Goal: Task Accomplishment & Management: Use online tool/utility

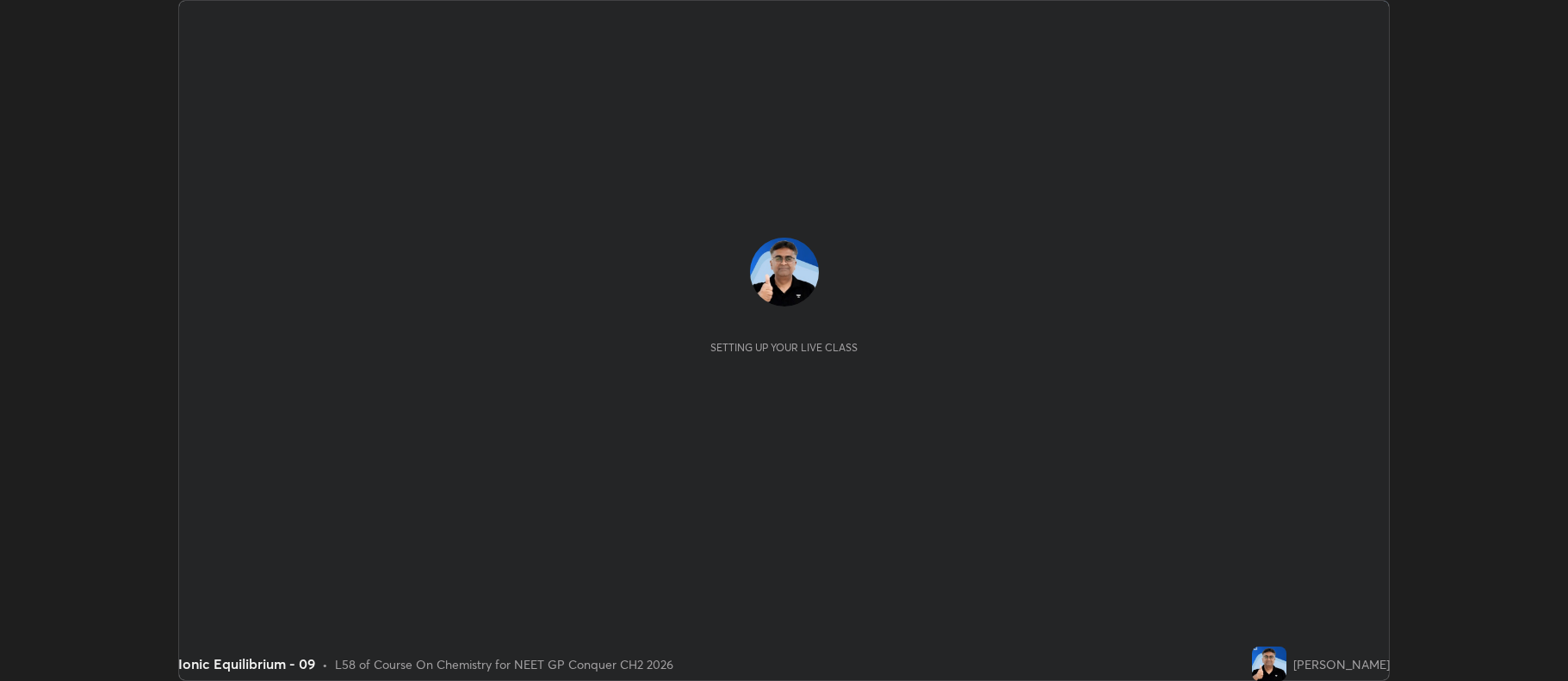
scroll to position [681, 1567]
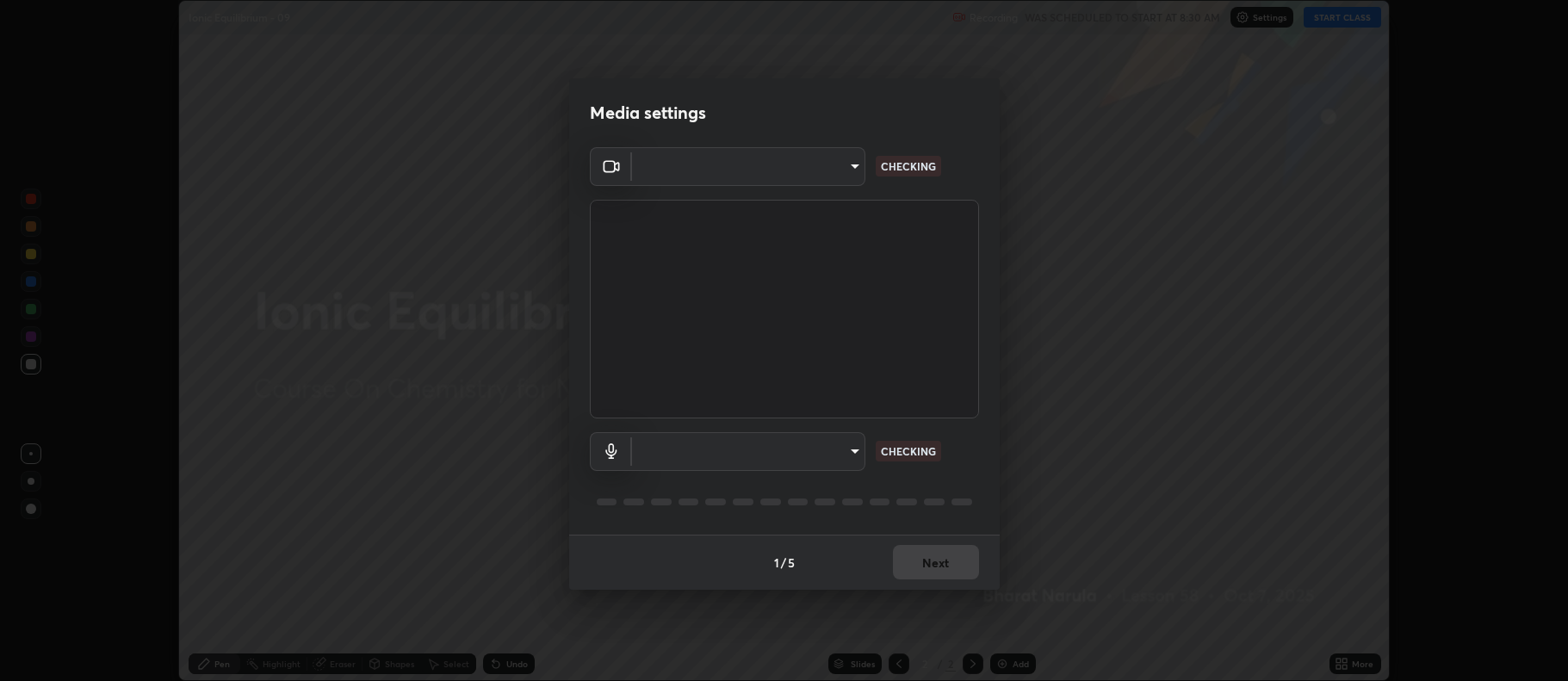
type input "f456938f2a3656198887c4fa7753b4067914b3ef781e46197b778b79941f4727"
type input "default"
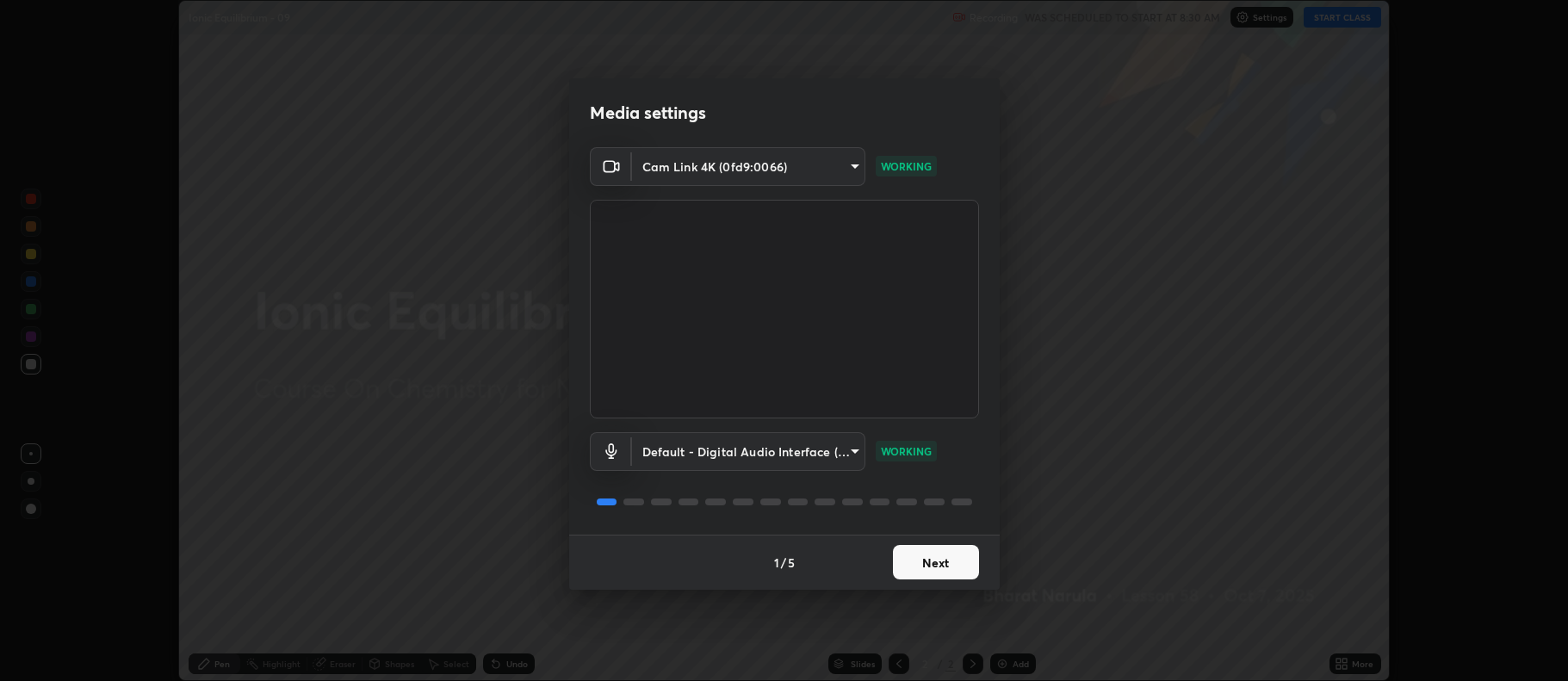
click at [941, 558] on button "Next" at bounding box center [936, 562] width 86 height 34
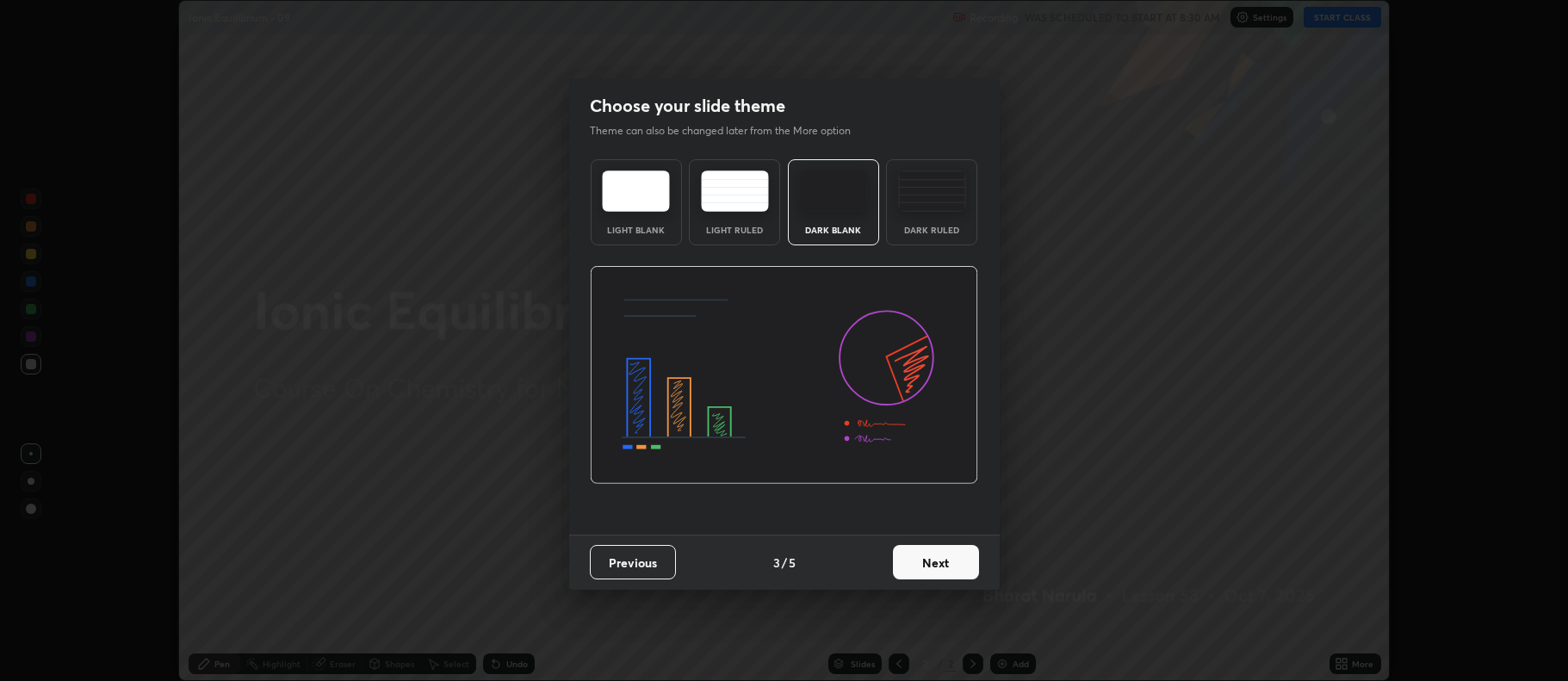
click at [919, 568] on button "Next" at bounding box center [936, 562] width 86 height 34
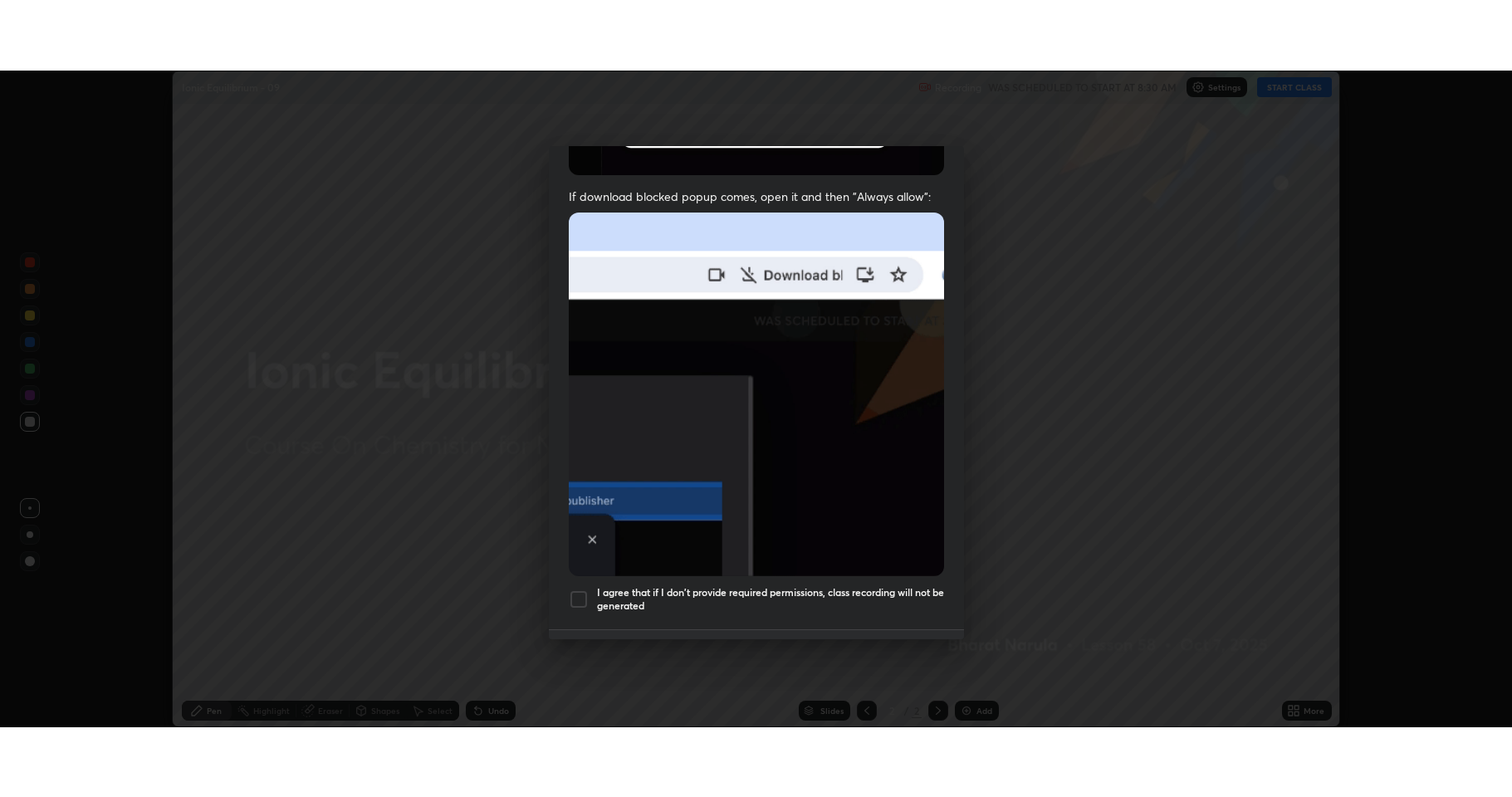
scroll to position [337, 0]
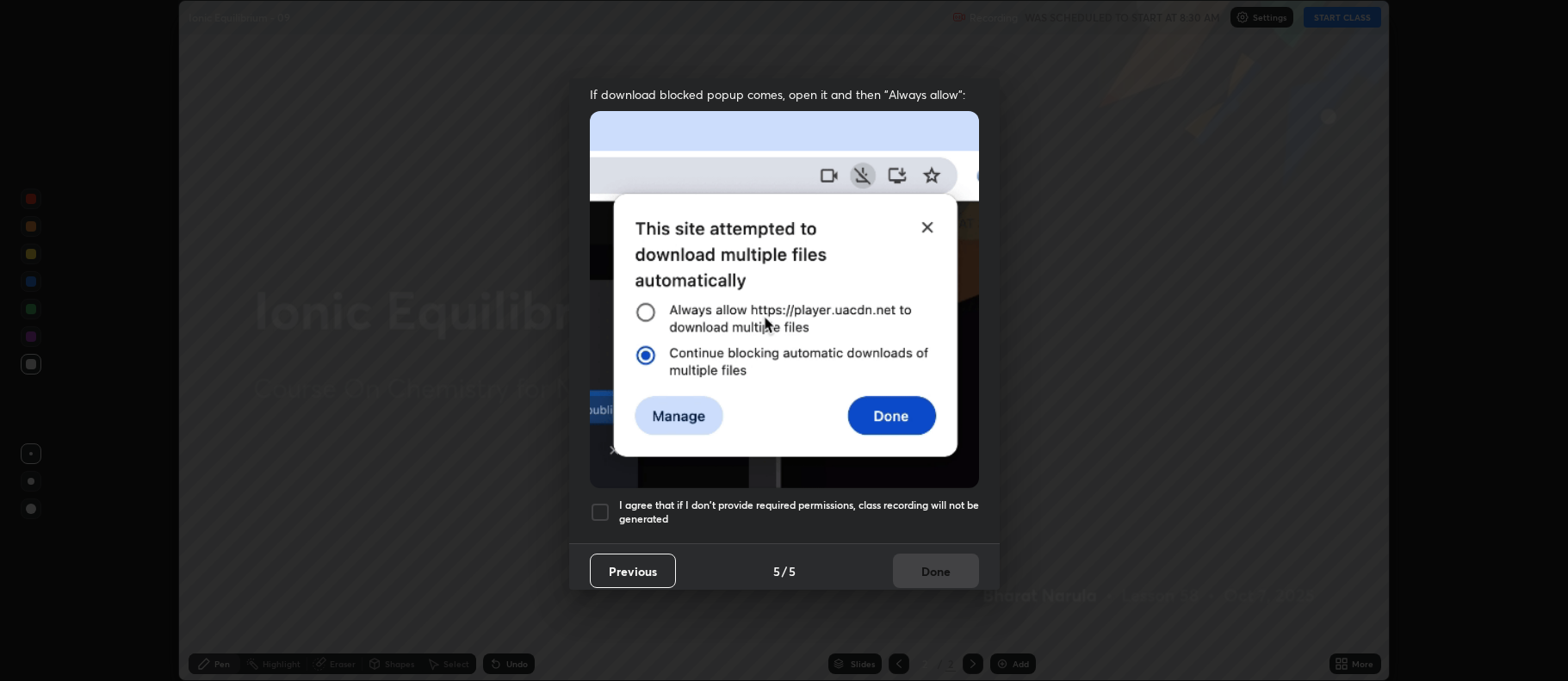
click at [830, 499] on h5 "I agree that if I don't provide required permissions, class recording will not …" at bounding box center [798, 512] width 360 height 26
click at [918, 567] on button "Done" at bounding box center [936, 571] width 86 height 34
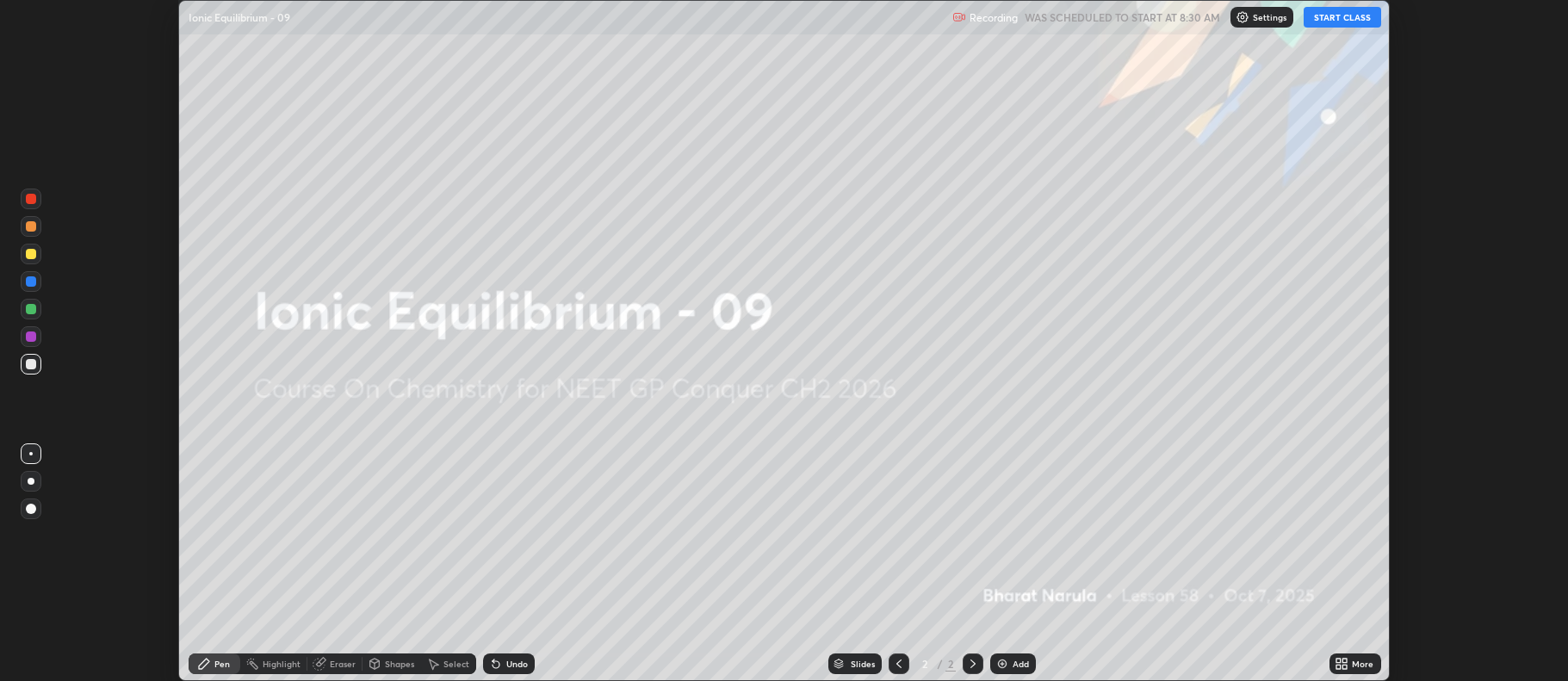
click at [1346, 12] on button "START CLASS" at bounding box center [1342, 18] width 77 height 21
click at [1000, 662] on img at bounding box center [1003, 664] width 14 height 14
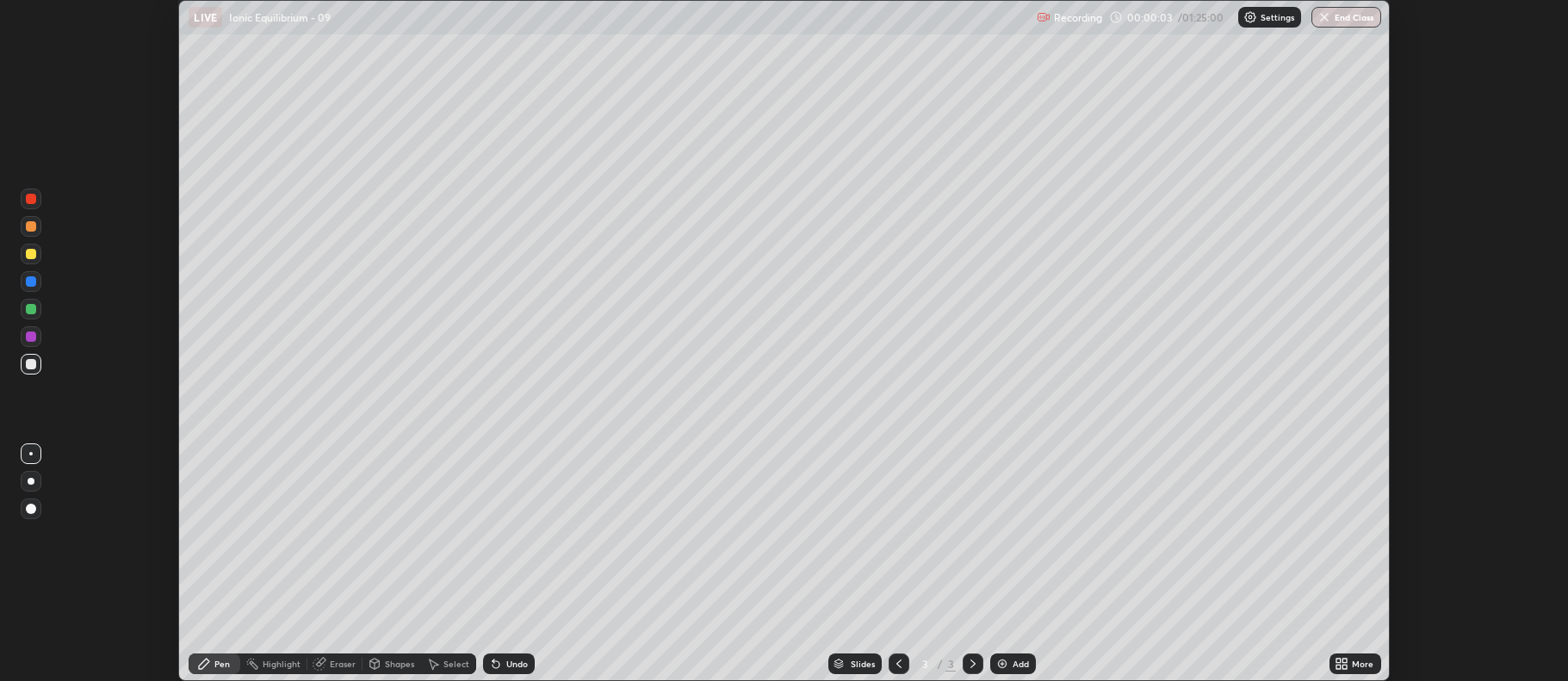
click at [1331, 663] on div "More" at bounding box center [1355, 664] width 52 height 21
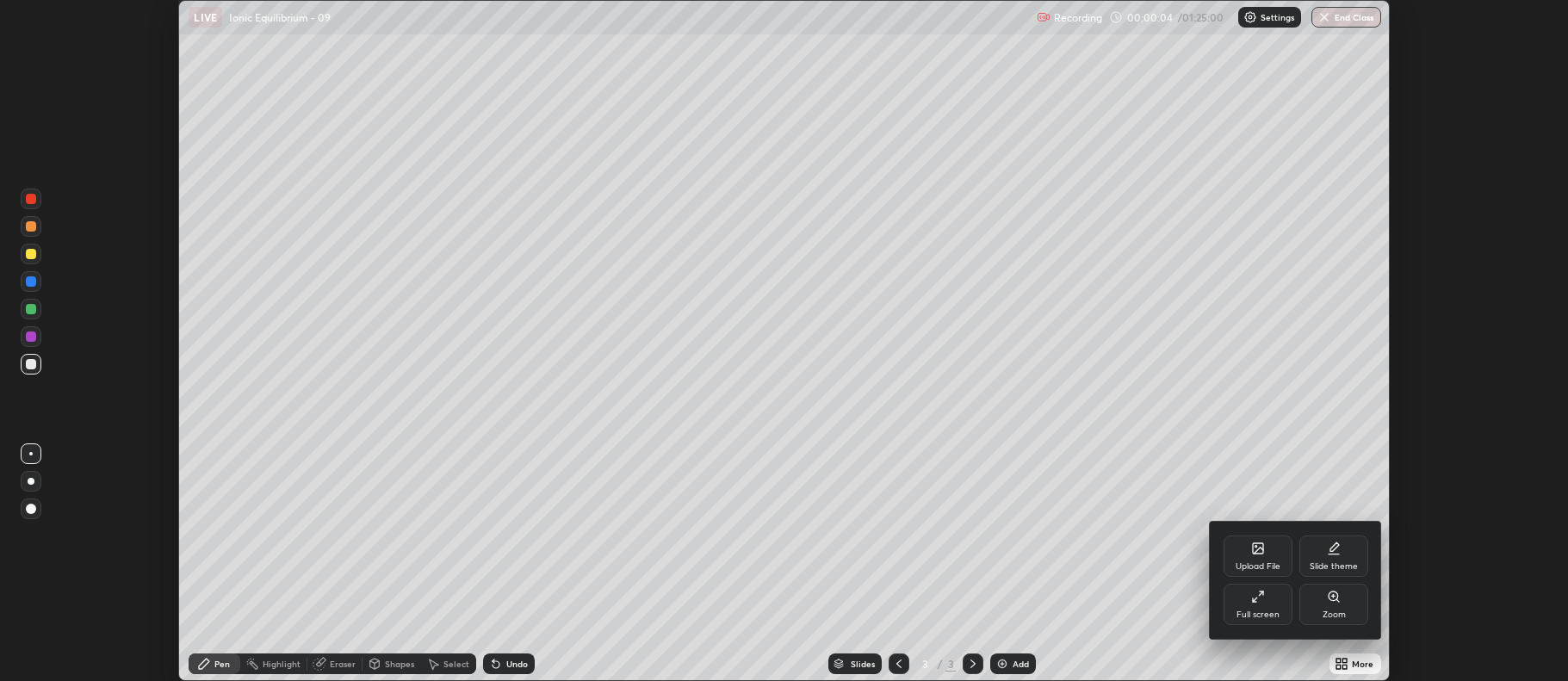
click at [1256, 604] on div "Full screen" at bounding box center [1258, 604] width 69 height 41
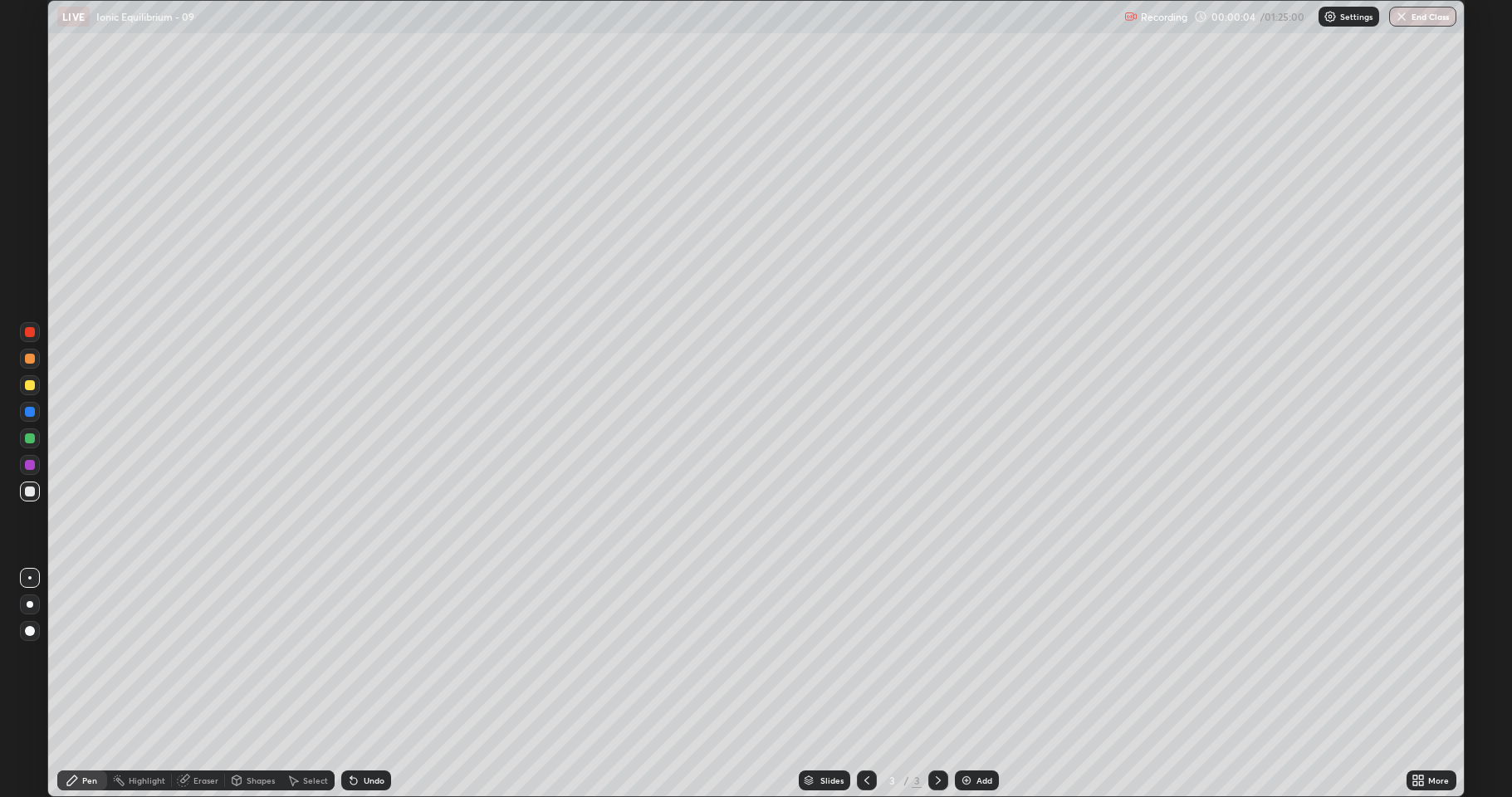
scroll to position [797, 1512]
click at [30, 493] on div at bounding box center [30, 492] width 10 height 10
click at [30, 604] on div at bounding box center [30, 604] width 7 height 7
click at [956, 656] on div "Add" at bounding box center [977, 781] width 44 height 20
click at [352, 656] on icon at bounding box center [354, 782] width 7 height 7
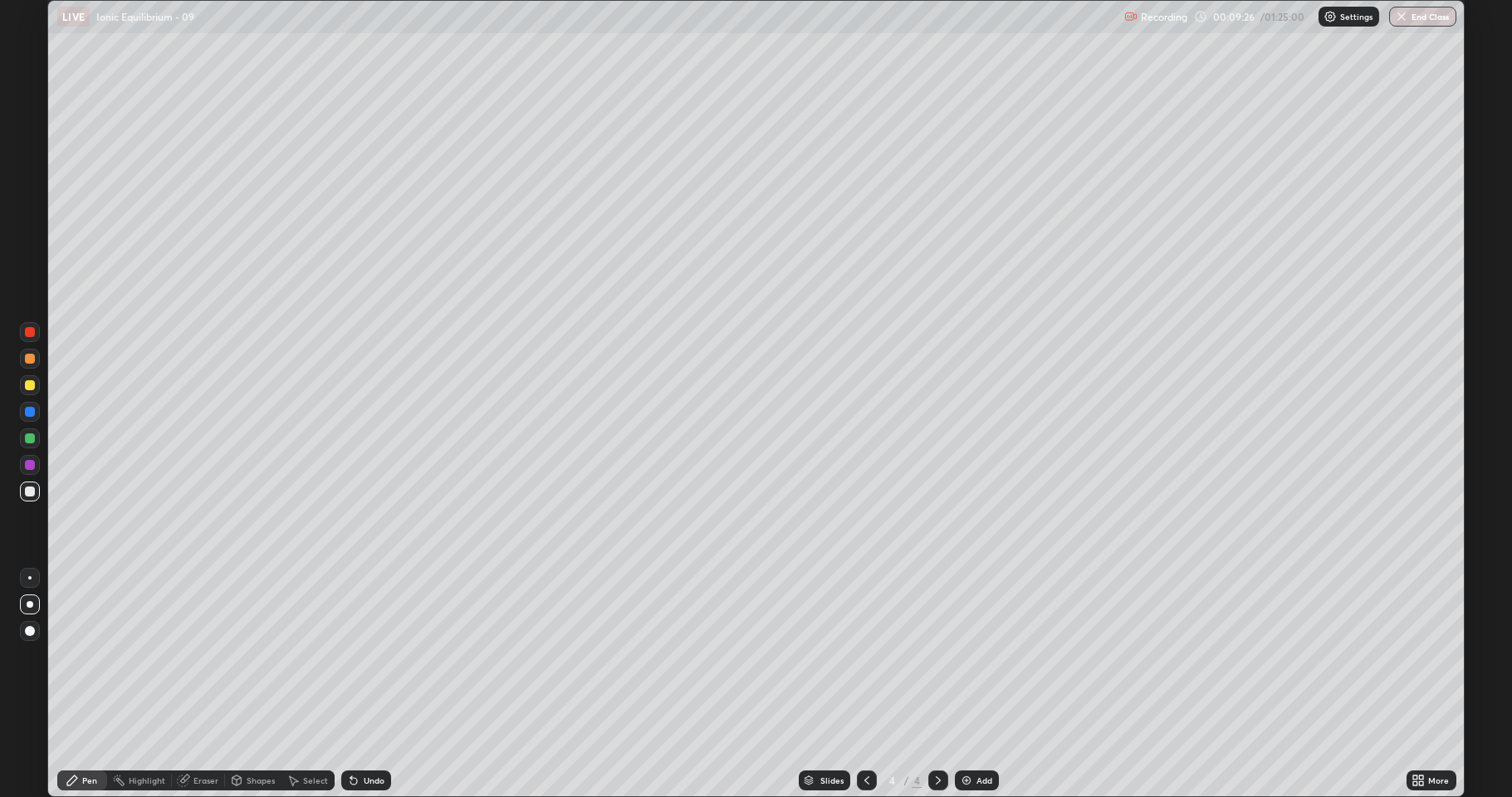
click at [29, 388] on div at bounding box center [30, 385] width 10 height 10
click at [27, 359] on div at bounding box center [30, 359] width 10 height 10
click at [189, 656] on div "Eraser" at bounding box center [198, 781] width 53 height 20
click at [76, 656] on icon at bounding box center [73, 781] width 14 height 14
click at [30, 492] on div at bounding box center [30, 492] width 10 height 10
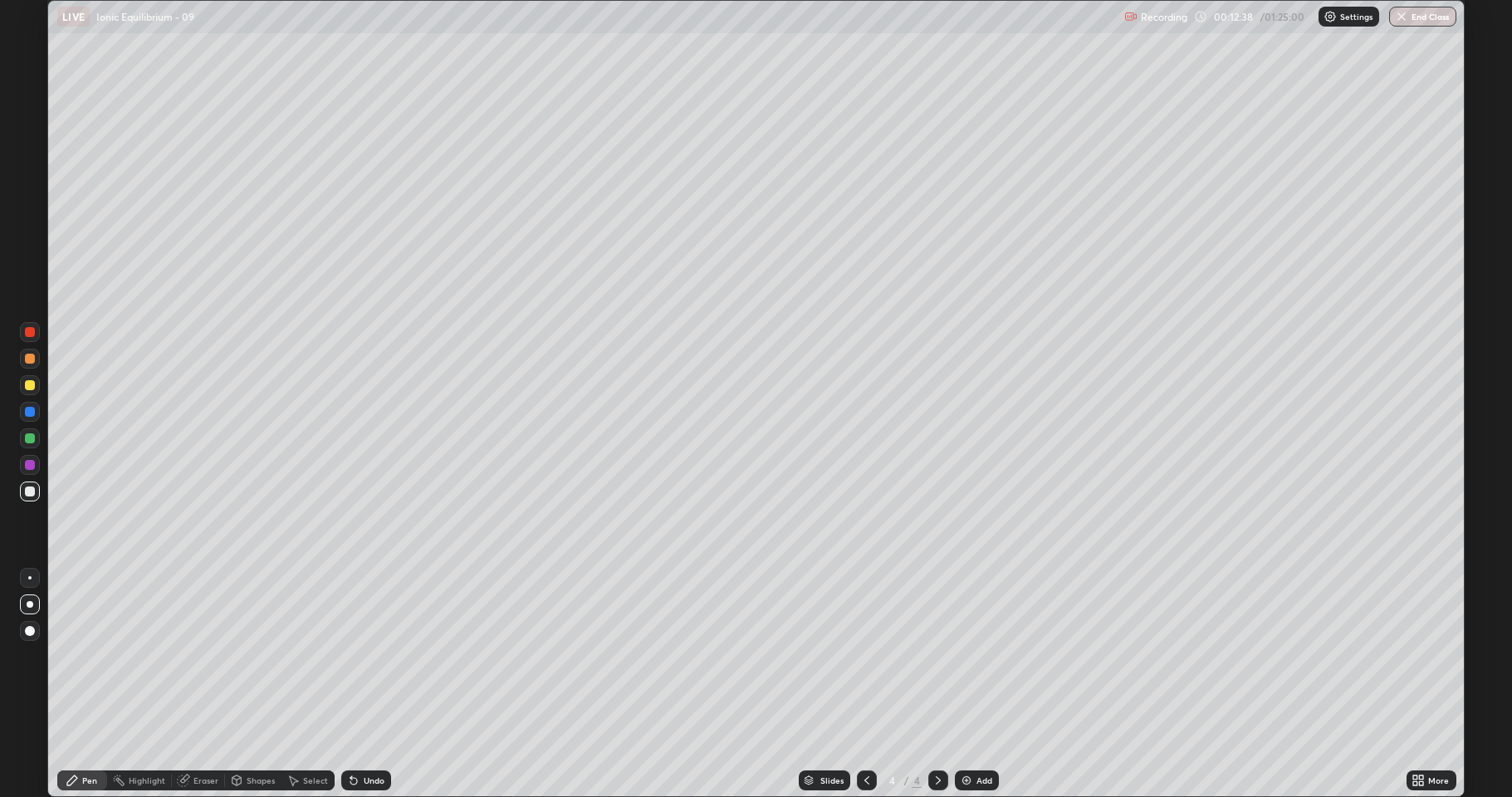
click at [370, 656] on div "Undo" at bounding box center [374, 781] width 21 height 8
click at [368, 656] on div "Undo" at bounding box center [374, 781] width 21 height 8
click at [364, 656] on div "Undo" at bounding box center [374, 781] width 21 height 8
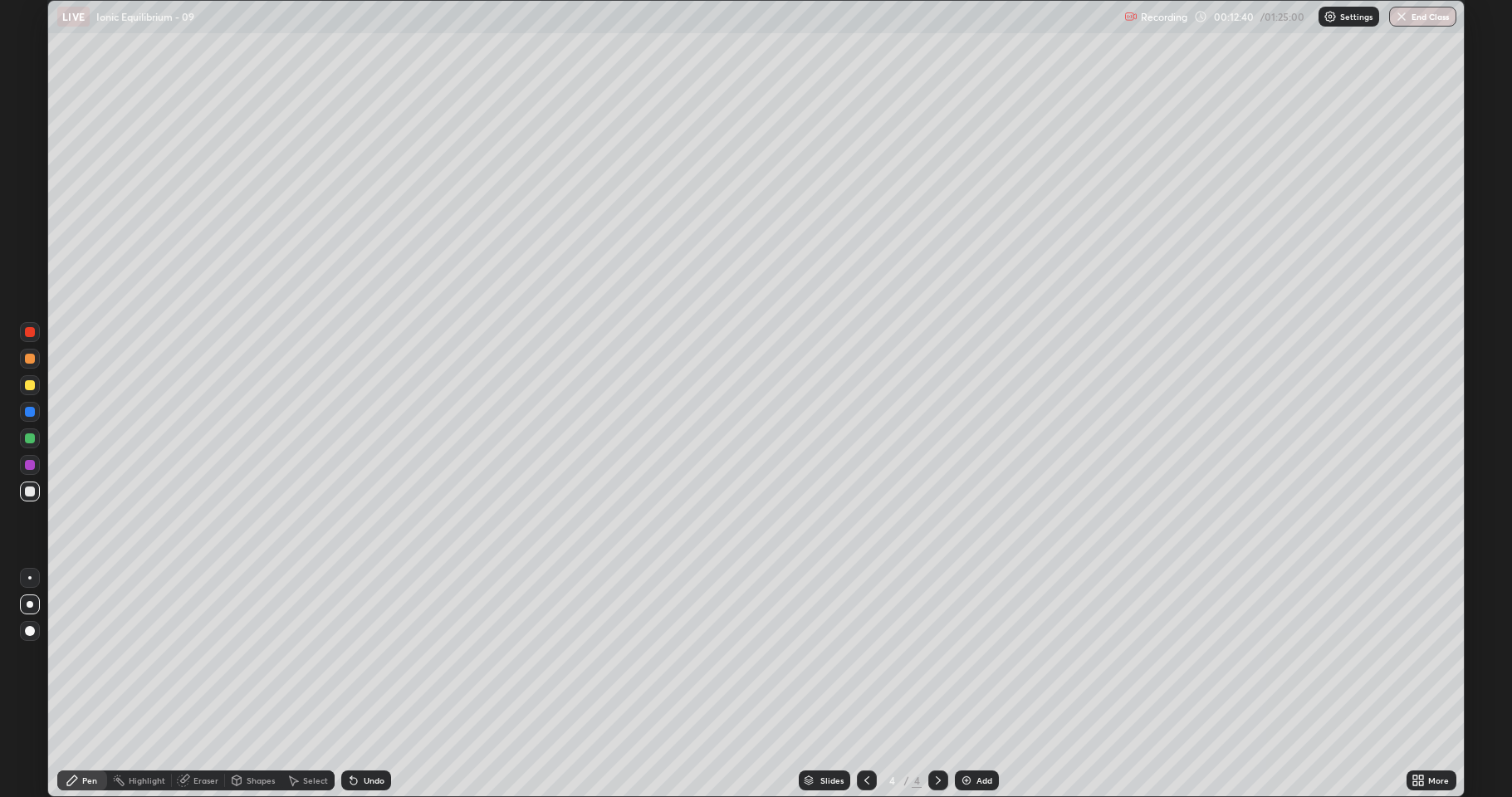
click at [363, 656] on div "Undo" at bounding box center [374, 781] width 21 height 8
click at [360, 656] on div "Undo" at bounding box center [366, 781] width 50 height 20
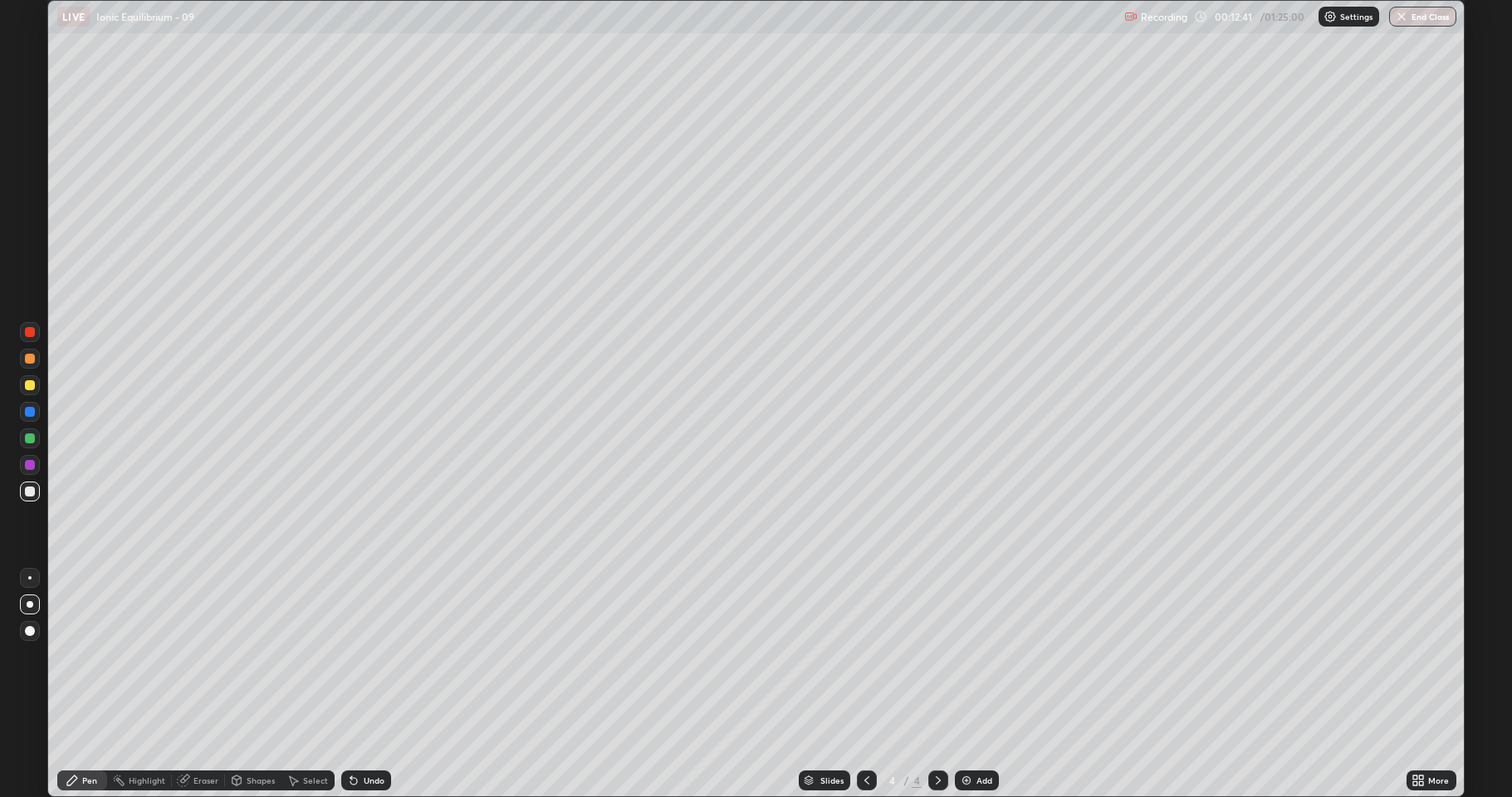
click at [358, 656] on div "Undo" at bounding box center [366, 781] width 50 height 20
click at [356, 656] on icon at bounding box center [354, 781] width 14 height 14
click at [354, 656] on div "Undo" at bounding box center [366, 781] width 50 height 20
click at [354, 656] on icon at bounding box center [354, 782] width 7 height 7
click at [352, 656] on icon at bounding box center [354, 782] width 7 height 7
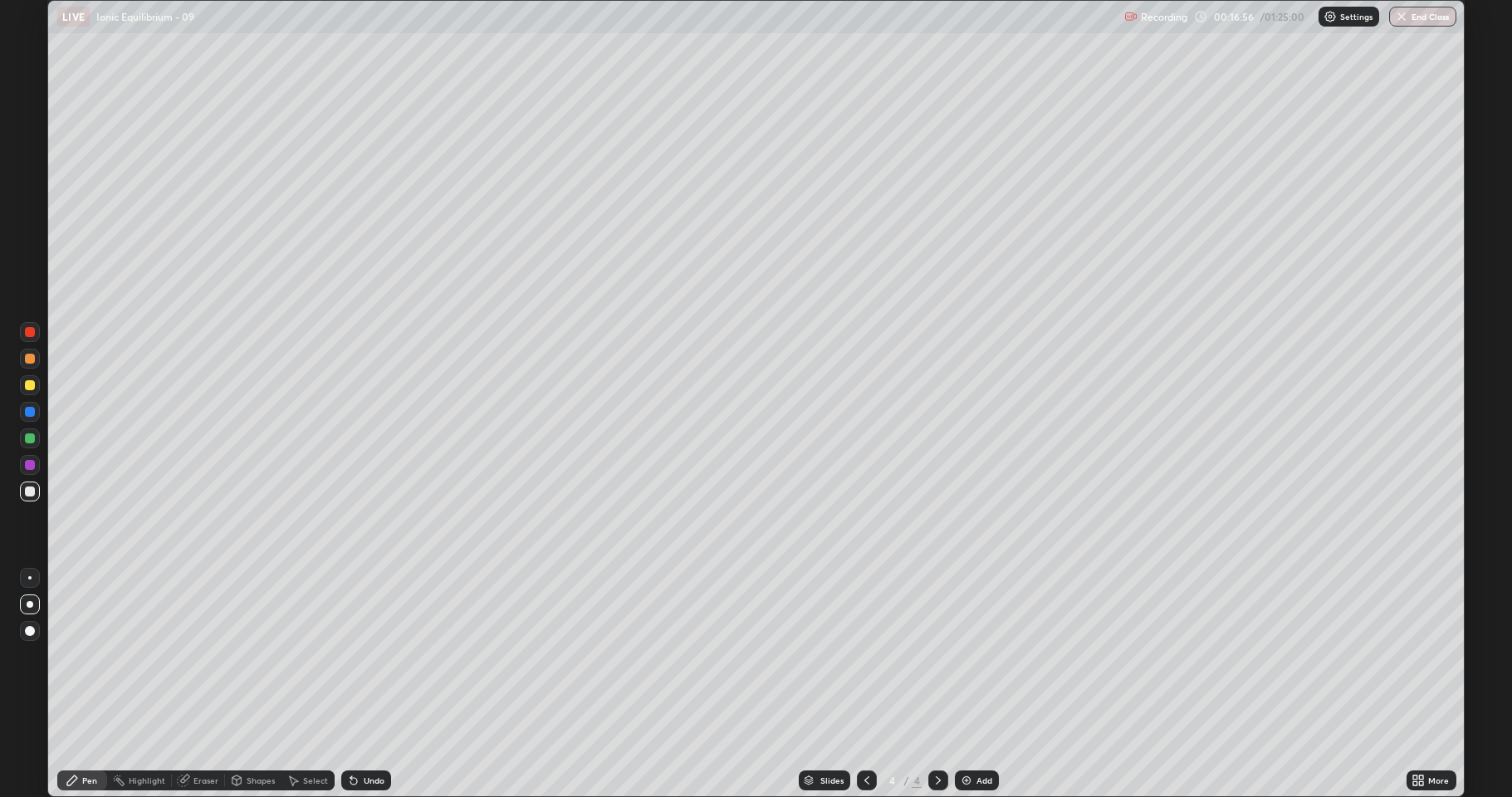
click at [251, 656] on div "Shapes" at bounding box center [260, 781] width 28 height 8
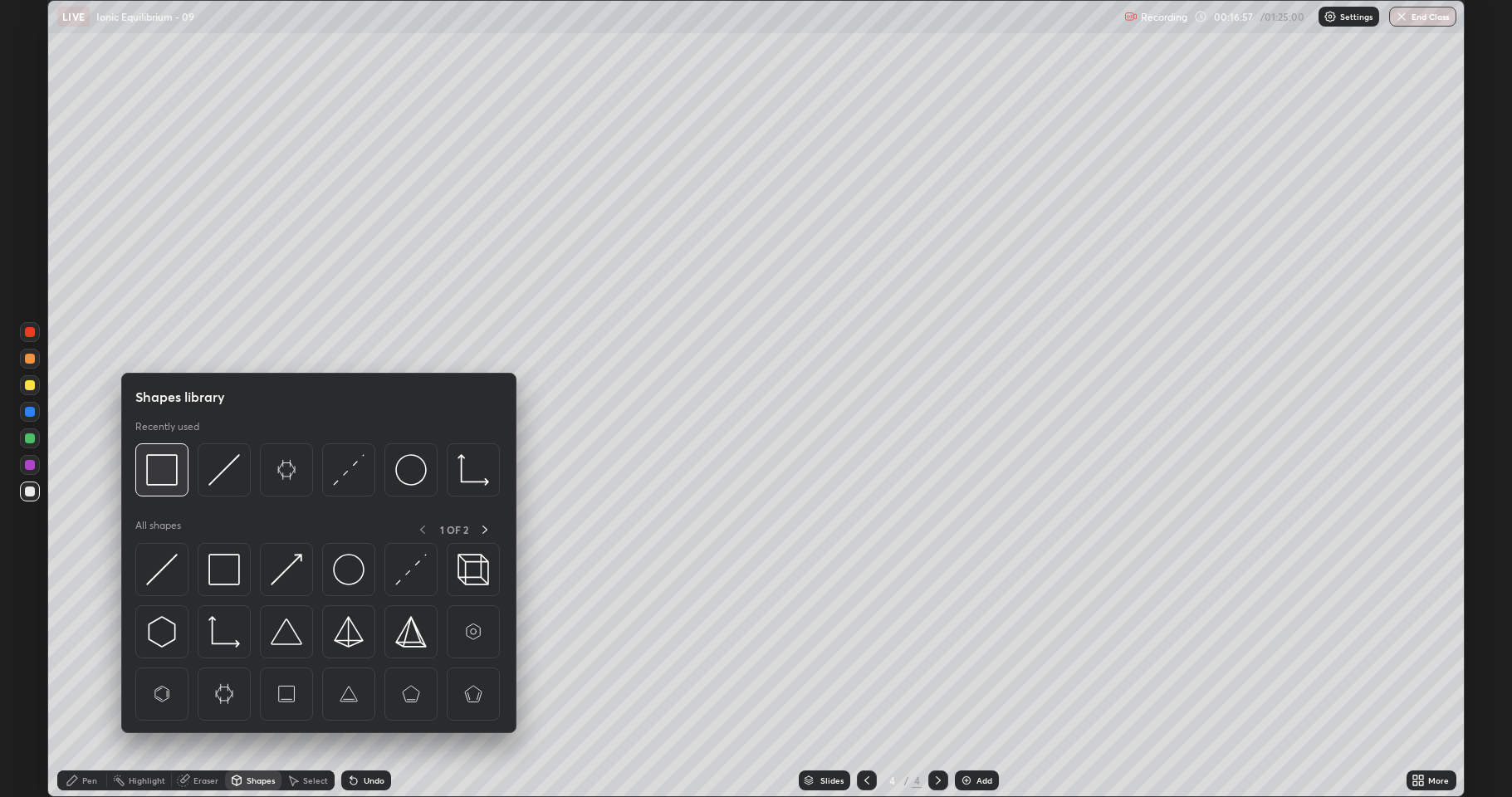
click at [177, 482] on div at bounding box center [161, 470] width 53 height 53
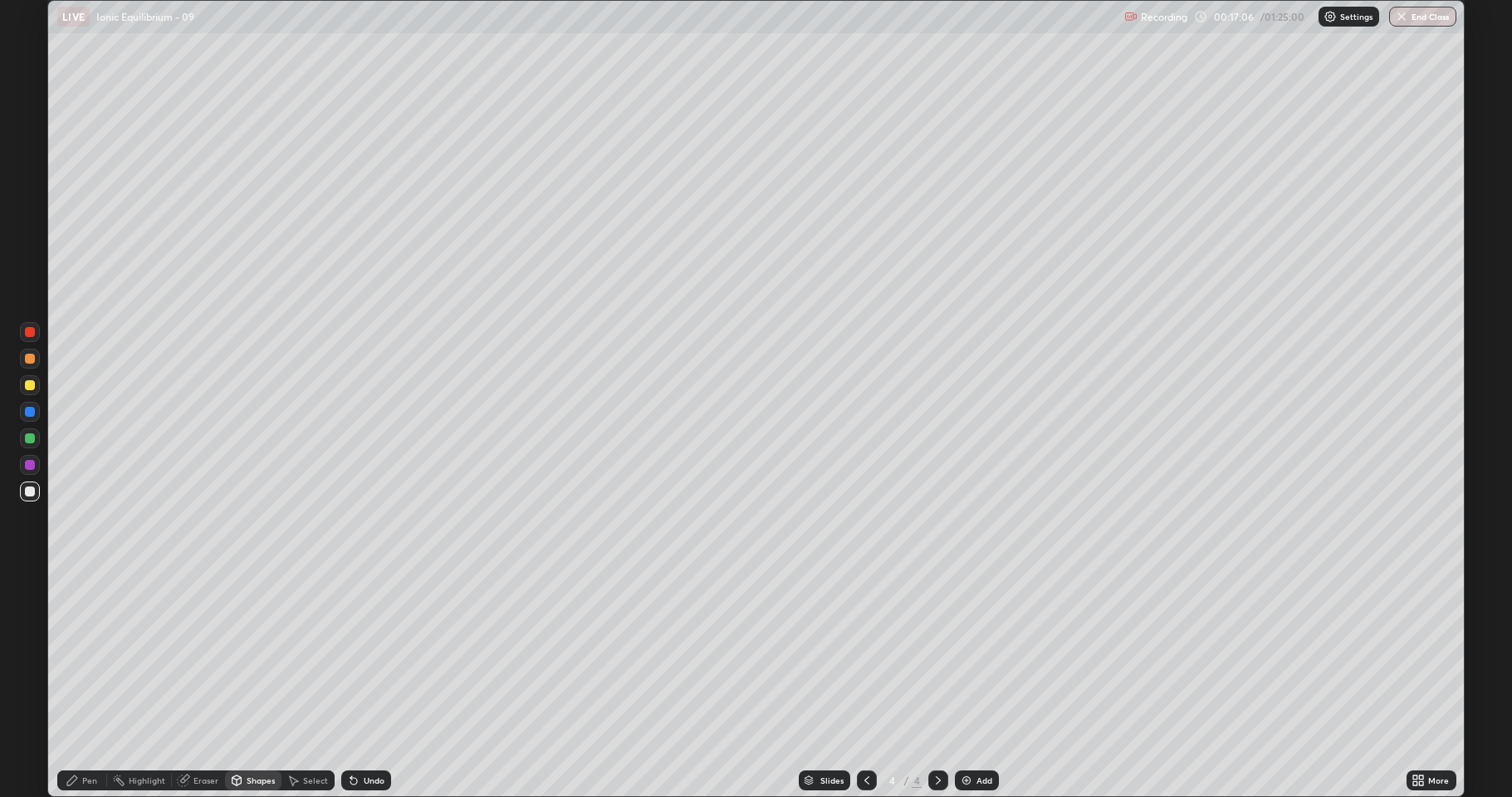
click at [25, 386] on div at bounding box center [30, 385] width 10 height 10
click at [971, 656] on img at bounding box center [967, 781] width 14 height 14
click at [77, 656] on icon at bounding box center [73, 781] width 14 height 14
click at [30, 489] on div at bounding box center [30, 492] width 10 height 10
click at [866, 656] on icon at bounding box center [867, 781] width 14 height 14
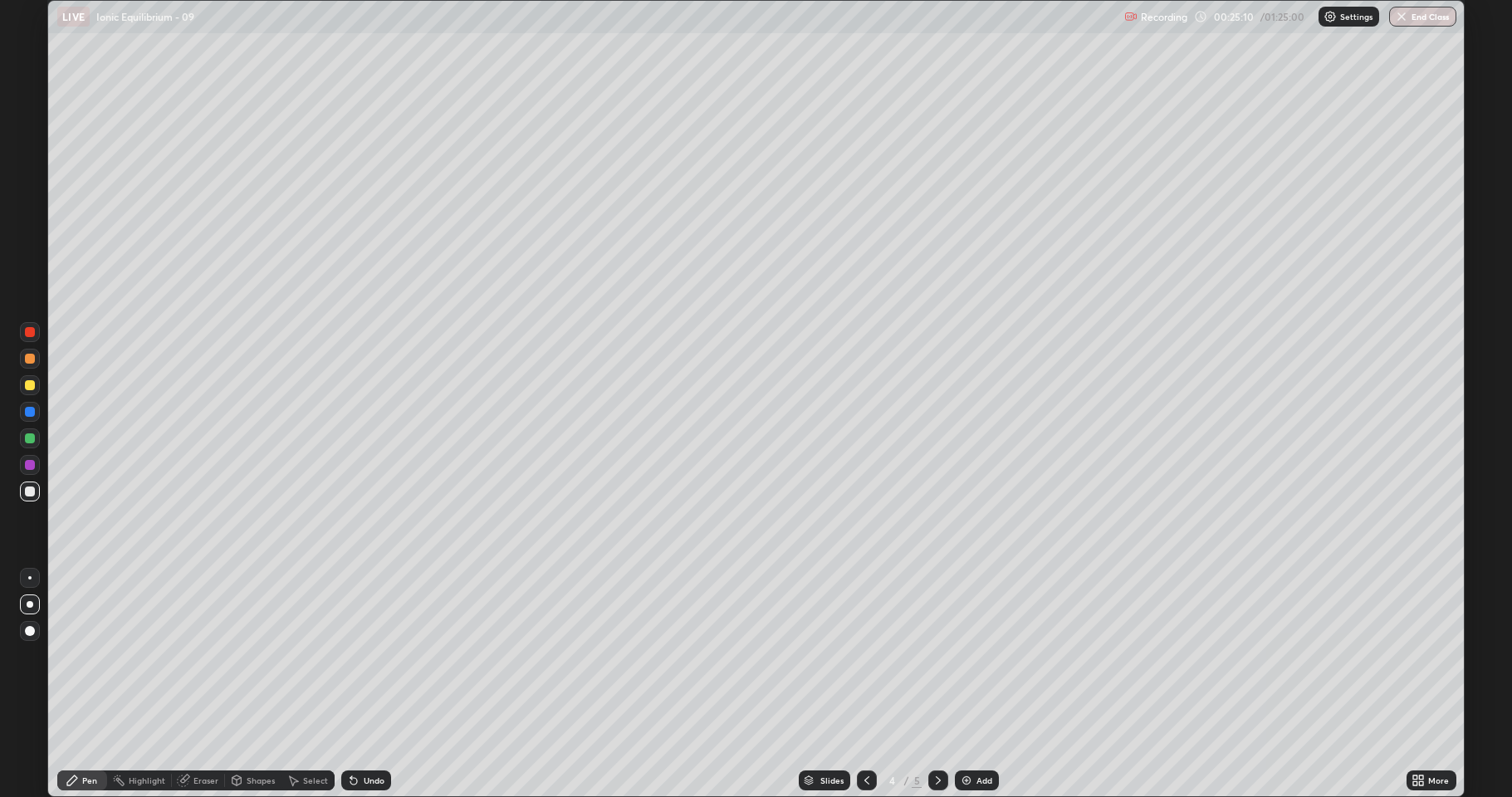
click at [31, 490] on div at bounding box center [30, 492] width 10 height 10
click at [937, 656] on icon at bounding box center [938, 781] width 5 height 8
click at [28, 491] on div at bounding box center [30, 492] width 10 height 10
click at [974, 656] on div "Add" at bounding box center [977, 781] width 44 height 20
click at [27, 385] on div at bounding box center [30, 385] width 10 height 10
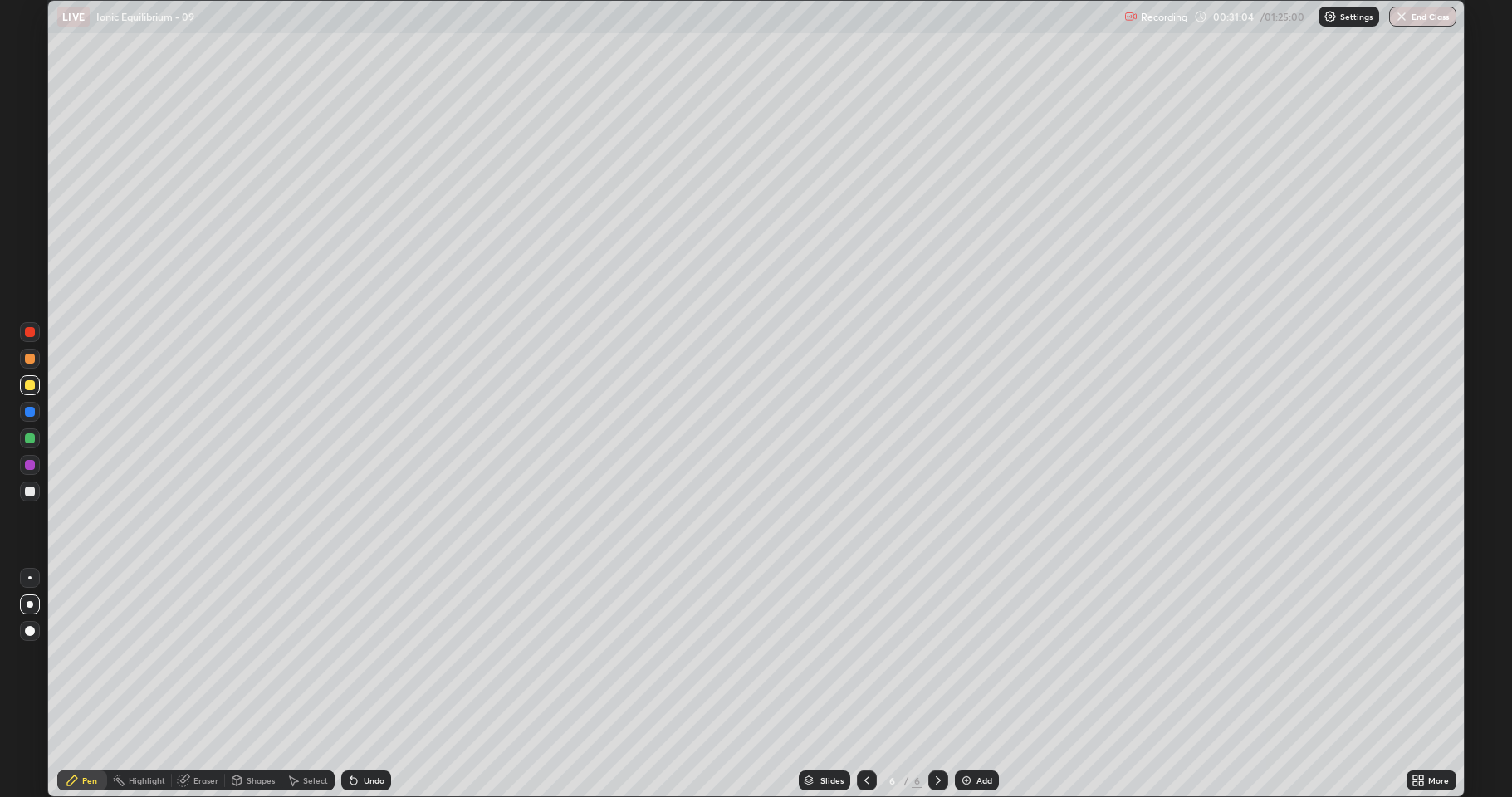
click at [196, 656] on div "Eraser" at bounding box center [205, 781] width 25 height 8
click at [66, 656] on div "Pen" at bounding box center [82, 781] width 50 height 20
click at [28, 439] on div at bounding box center [30, 439] width 10 height 10
click at [29, 385] on div at bounding box center [30, 385] width 10 height 10
click at [36, 438] on div at bounding box center [30, 439] width 20 height 20
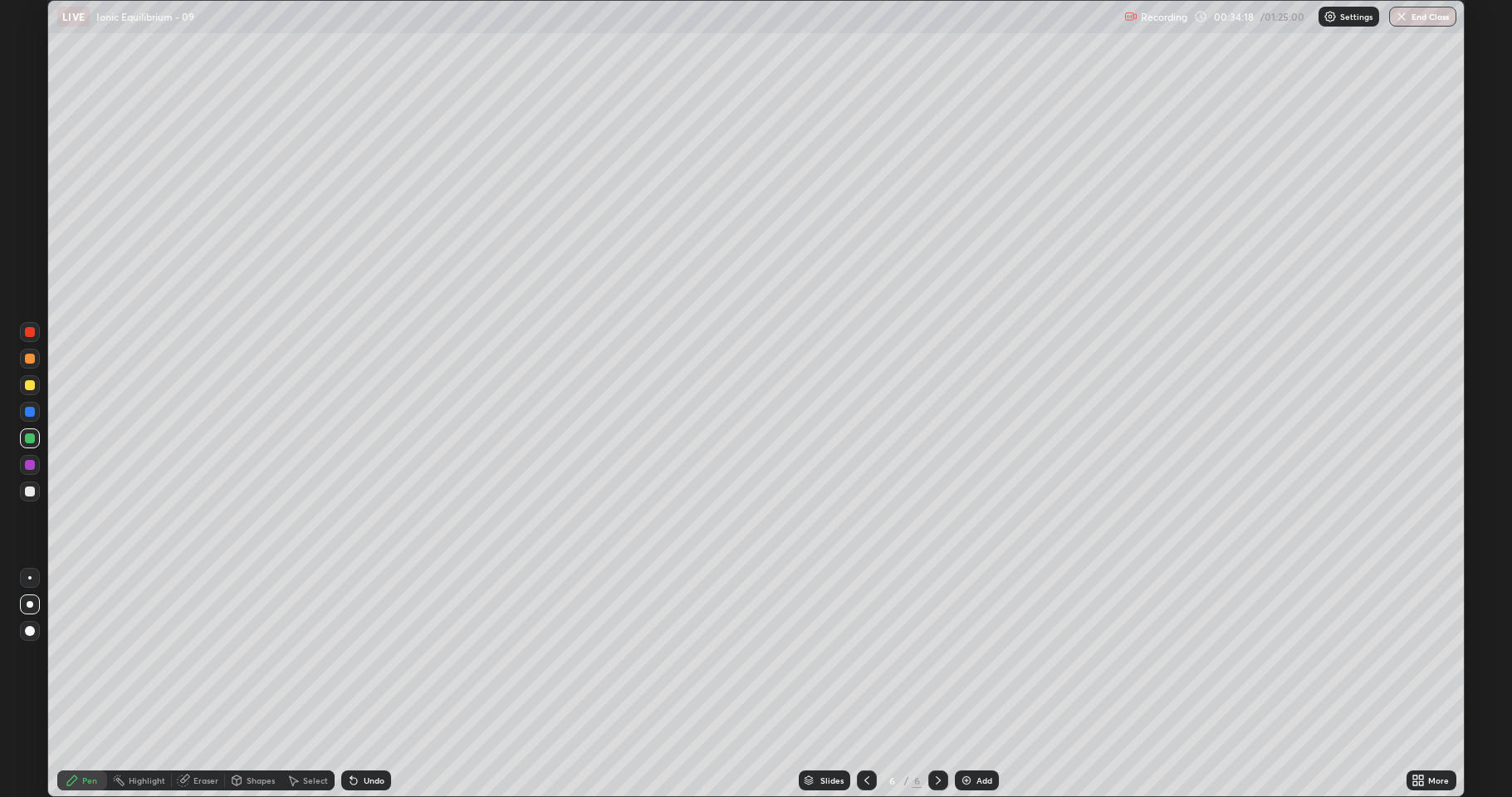
click at [967, 656] on img at bounding box center [967, 781] width 14 height 14
click at [30, 385] on div at bounding box center [30, 385] width 10 height 10
click at [30, 443] on div at bounding box center [30, 439] width 10 height 10
click at [33, 489] on div at bounding box center [30, 492] width 10 height 10
click at [968, 656] on img at bounding box center [967, 781] width 14 height 14
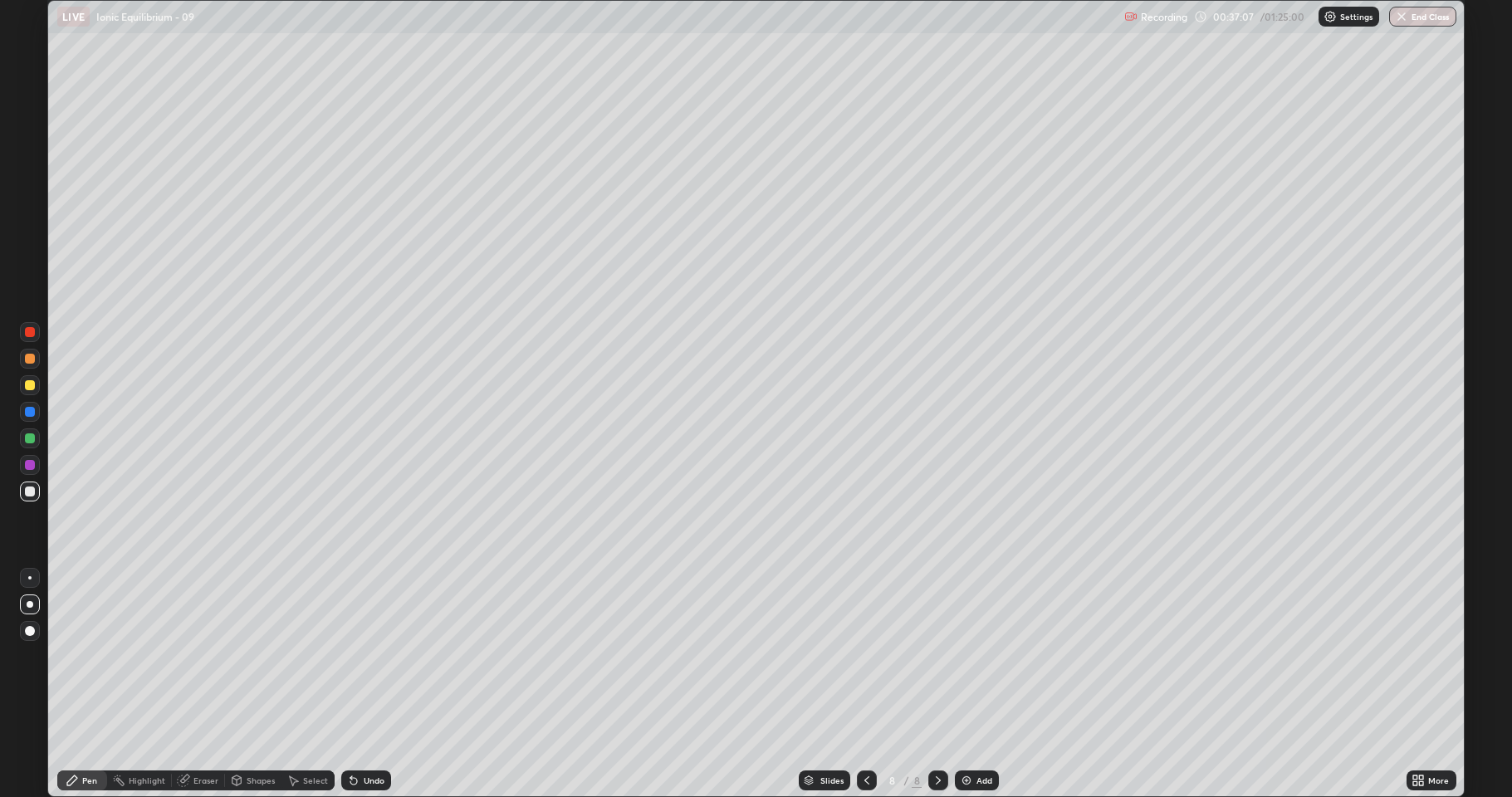
click at [29, 494] on div at bounding box center [30, 492] width 10 height 10
click at [31, 385] on div at bounding box center [30, 385] width 10 height 10
click at [28, 493] on div at bounding box center [30, 492] width 10 height 10
click at [28, 439] on div at bounding box center [30, 439] width 10 height 10
click at [30, 492] on div at bounding box center [30, 492] width 10 height 10
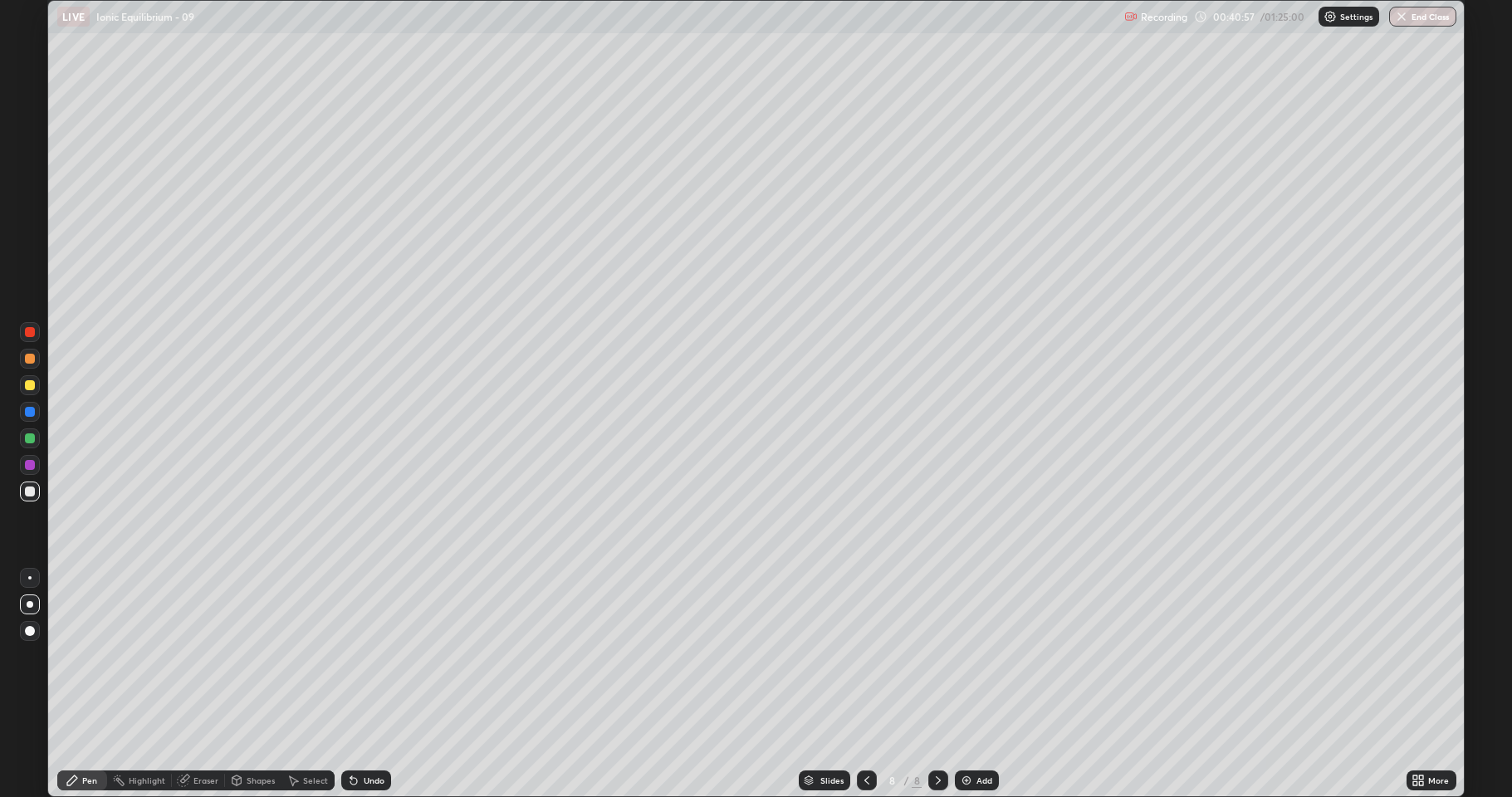
click at [360, 656] on div "Undo" at bounding box center [366, 781] width 50 height 20
click at [28, 467] on div at bounding box center [30, 465] width 10 height 10
click at [26, 494] on div at bounding box center [30, 492] width 10 height 10
click at [865, 656] on icon at bounding box center [867, 781] width 14 height 14
click at [865, 656] on icon at bounding box center [867, 781] width 5 height 8
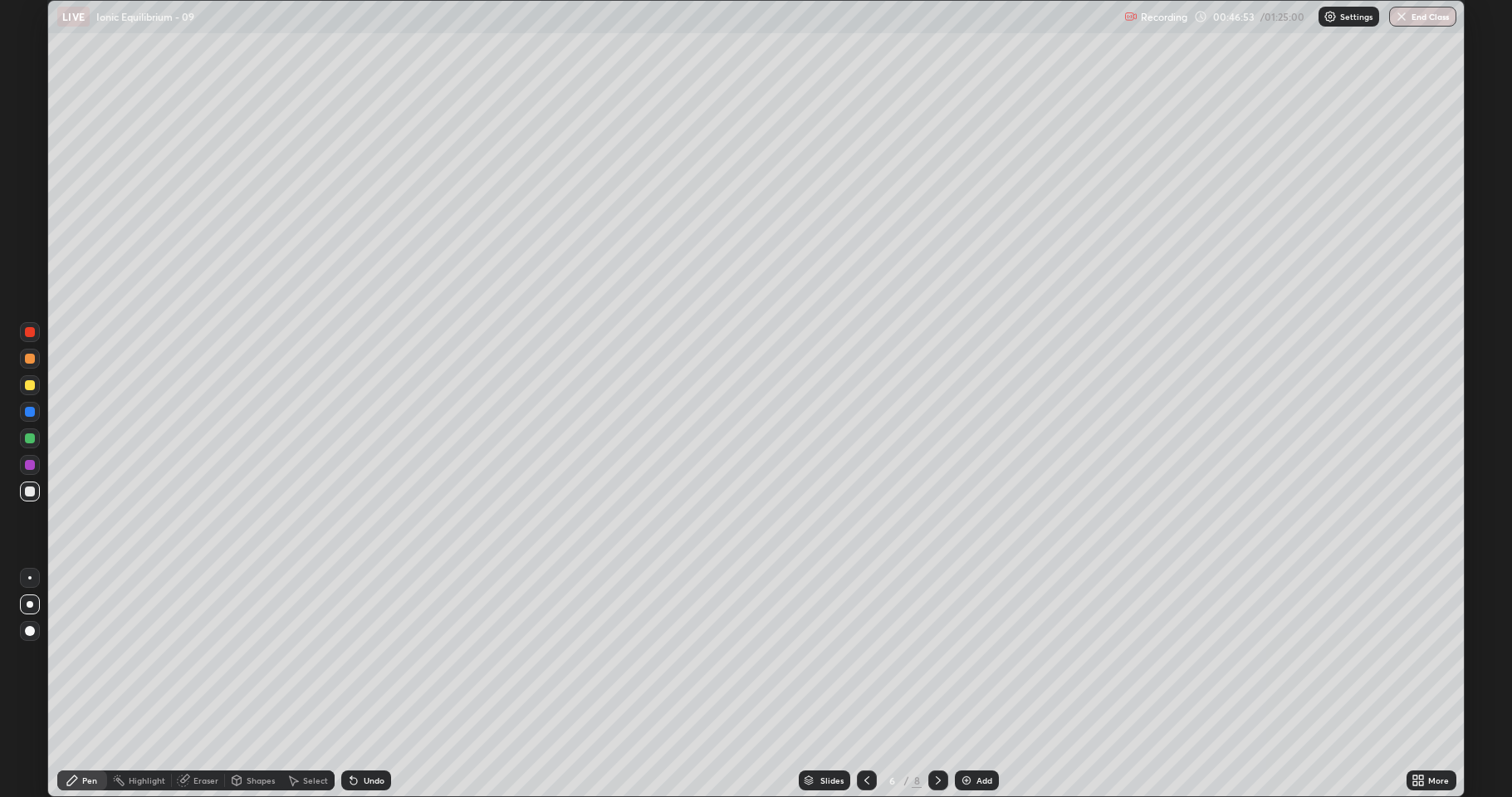
click at [864, 656] on icon at bounding box center [867, 781] width 14 height 14
click at [938, 656] on icon at bounding box center [938, 781] width 14 height 14
click at [939, 656] on icon at bounding box center [938, 781] width 14 height 14
click at [931, 656] on icon at bounding box center [938, 781] width 14 height 14
click at [975, 656] on div "Add" at bounding box center [977, 781] width 44 height 20
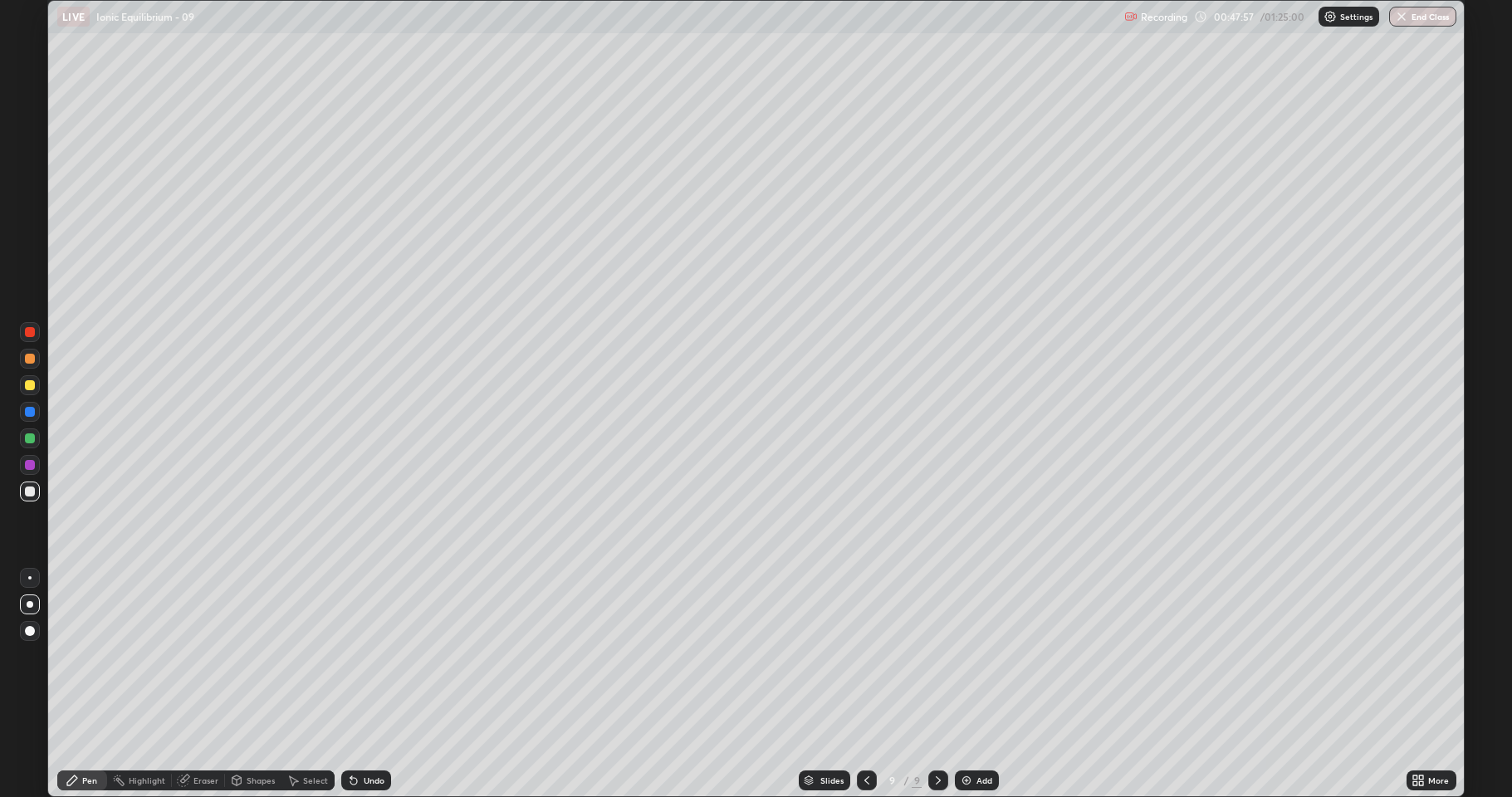
click at [25, 491] on div at bounding box center [30, 492] width 10 height 10
click at [37, 389] on div at bounding box center [30, 385] width 20 height 20
click at [32, 359] on div at bounding box center [30, 359] width 10 height 10
click at [23, 494] on div at bounding box center [30, 492] width 20 height 20
click at [29, 361] on div at bounding box center [30, 359] width 10 height 10
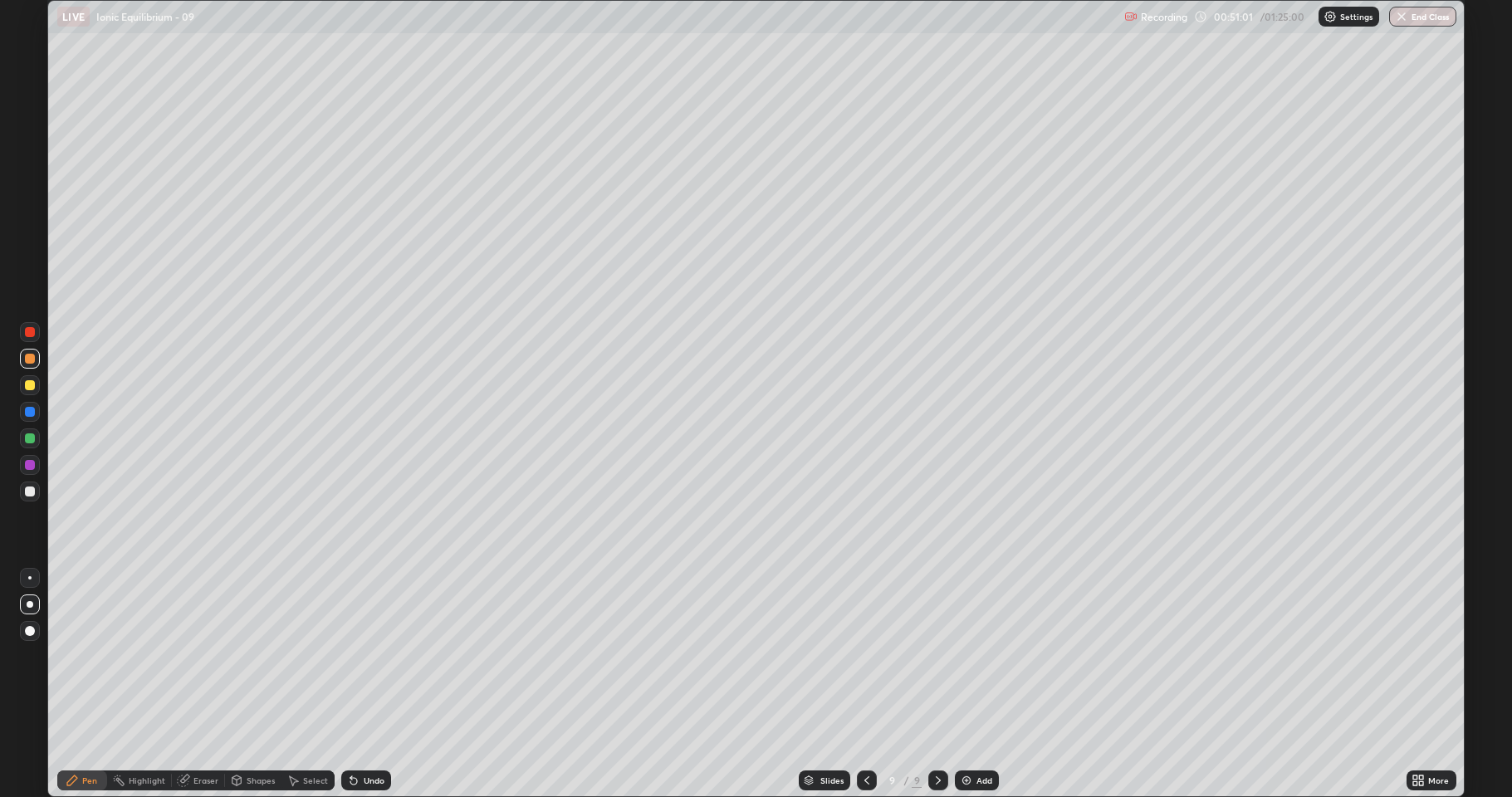
click at [29, 494] on div at bounding box center [30, 492] width 10 height 10
click at [27, 439] on div at bounding box center [30, 439] width 10 height 10
click at [968, 656] on img at bounding box center [967, 781] width 14 height 14
click at [30, 494] on div at bounding box center [30, 492] width 10 height 10
click at [86, 656] on div "Pen" at bounding box center [90, 781] width 15 height 8
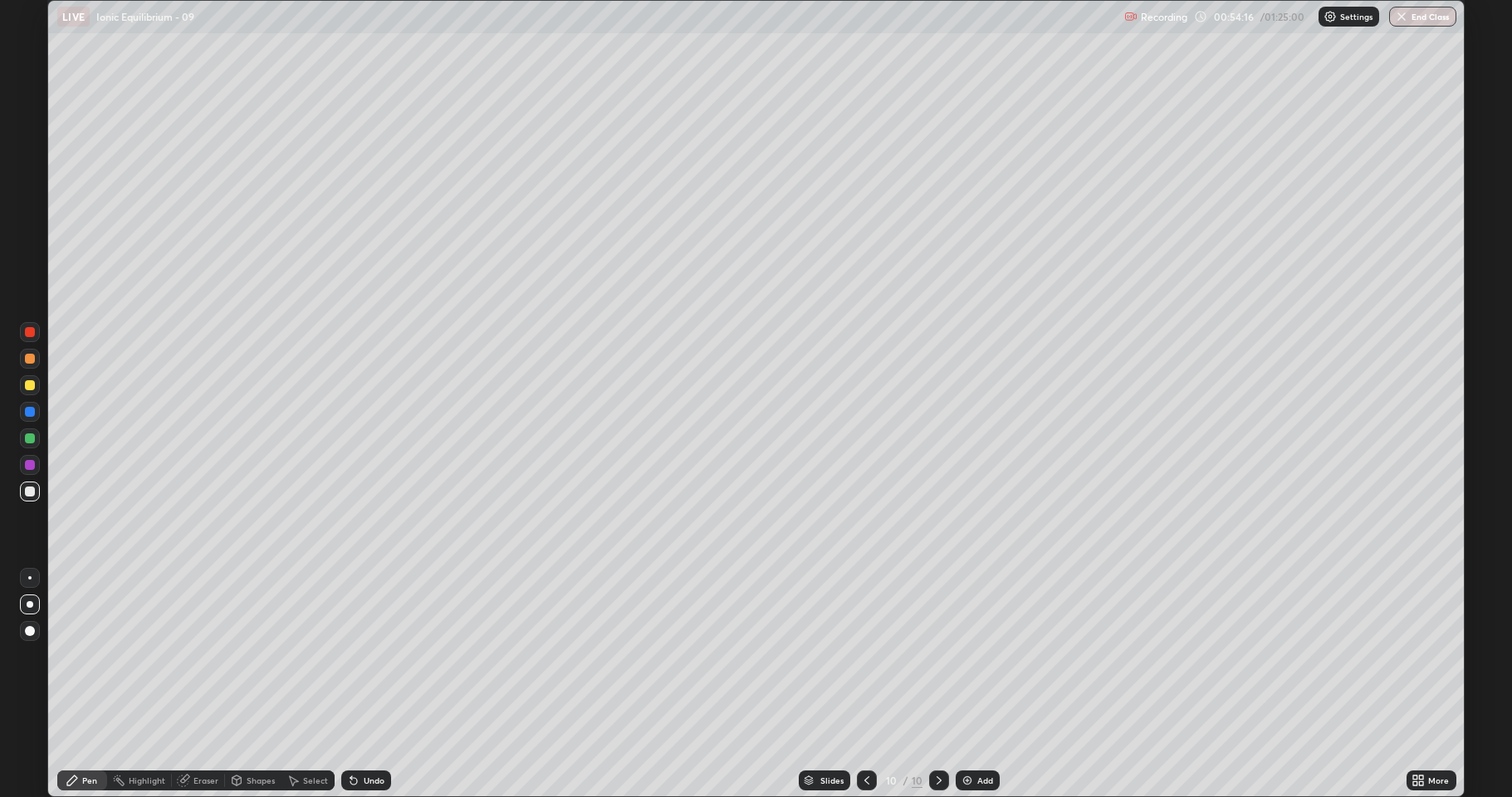
click at [24, 389] on div at bounding box center [30, 385] width 20 height 20
click at [30, 493] on div at bounding box center [30, 492] width 10 height 10
click at [27, 440] on div at bounding box center [30, 439] width 10 height 10
click at [27, 493] on div at bounding box center [30, 492] width 10 height 10
click at [972, 656] on div "Add" at bounding box center [978, 781] width 44 height 20
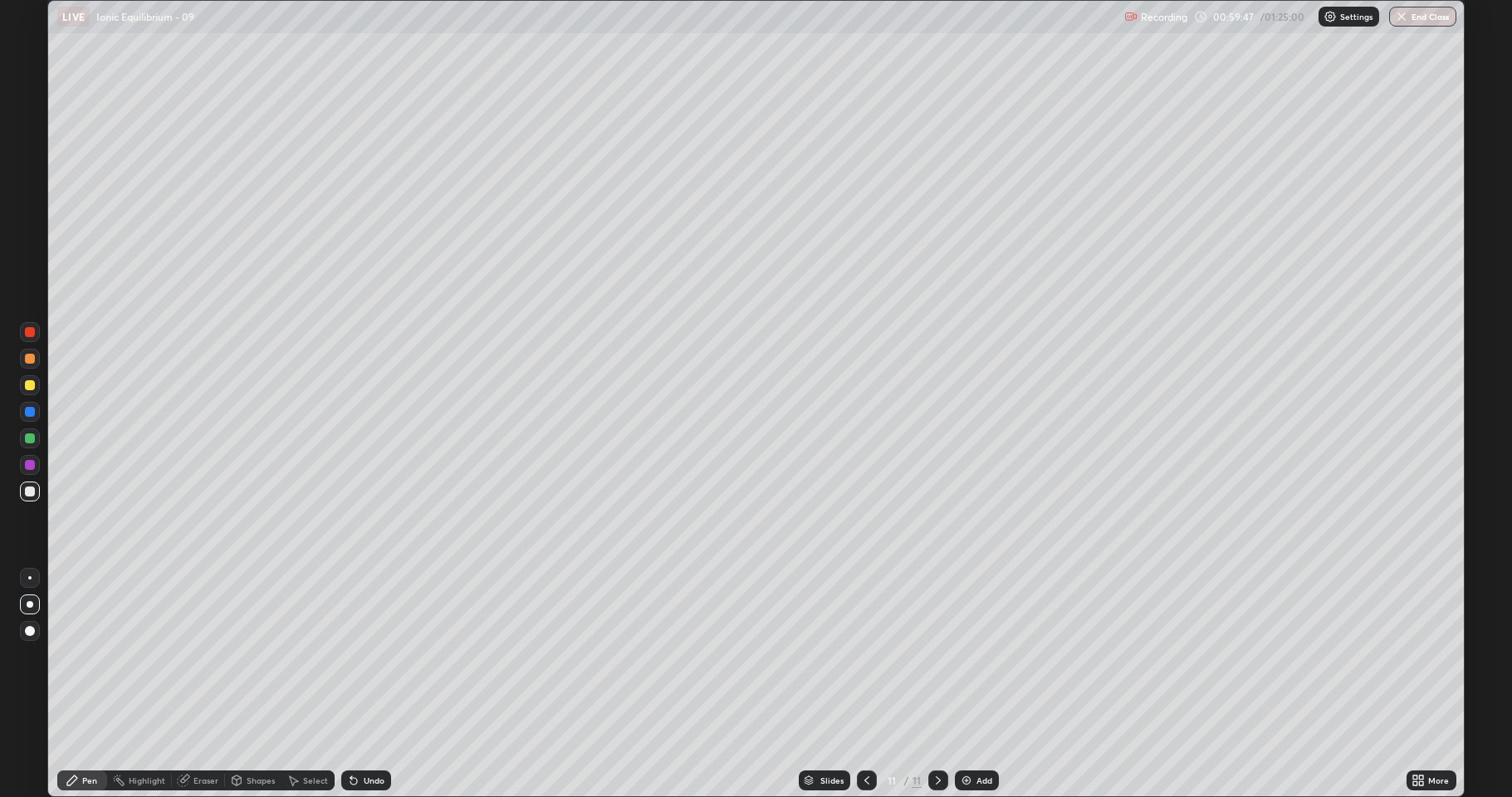
click at [30, 492] on div at bounding box center [30, 492] width 10 height 10
click at [363, 656] on div "Undo" at bounding box center [374, 781] width 21 height 8
click at [364, 656] on div "Undo" at bounding box center [374, 781] width 21 height 8
click at [366, 656] on div "Undo" at bounding box center [374, 781] width 21 height 8
click at [365, 656] on div "Undo" at bounding box center [374, 781] width 21 height 8
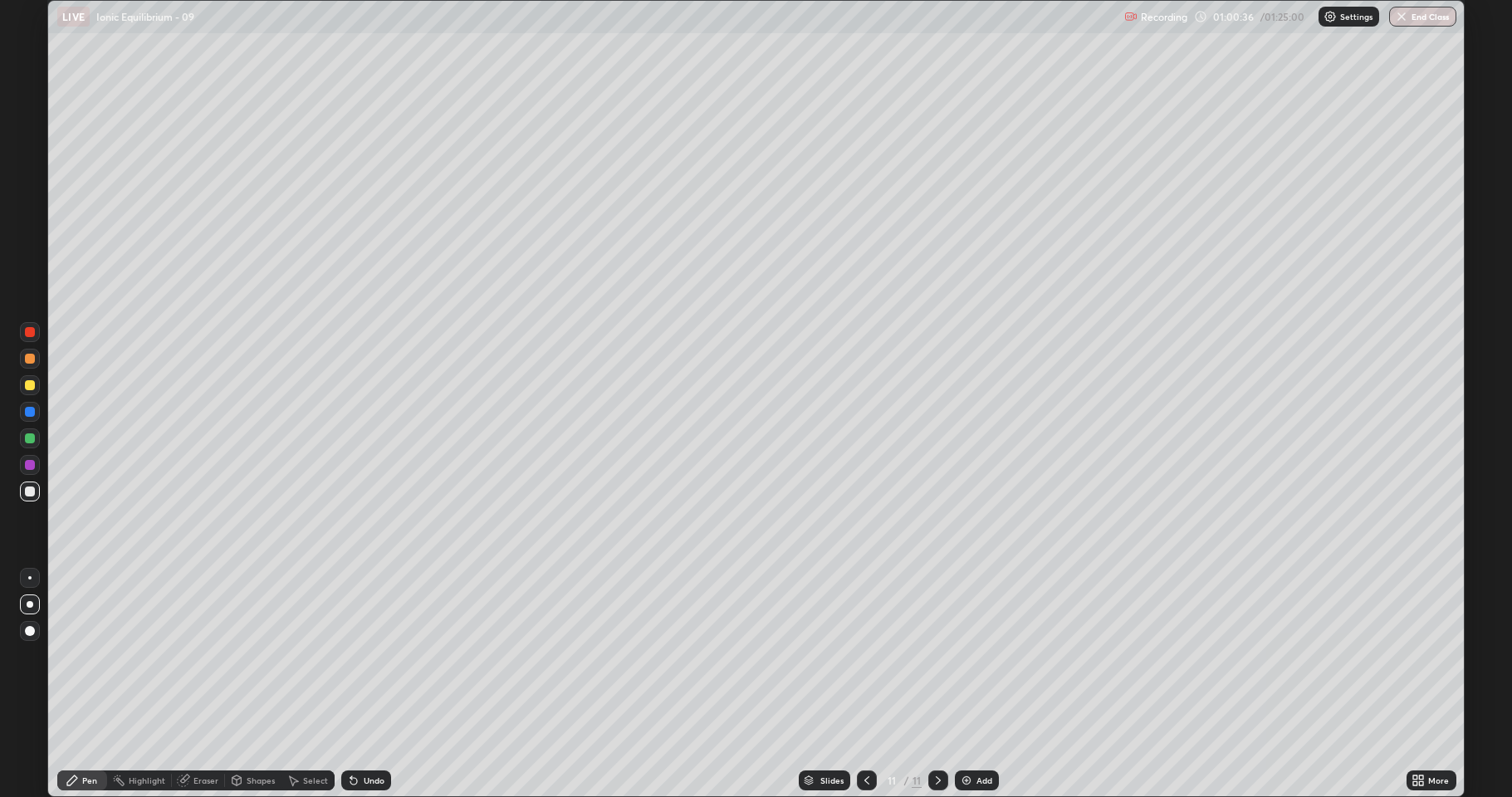
click at [30, 386] on div at bounding box center [30, 385] width 10 height 10
click at [195, 656] on div "Eraser" at bounding box center [205, 781] width 25 height 8
click at [89, 656] on div "Pen" at bounding box center [90, 781] width 15 height 8
click at [972, 656] on div "Add" at bounding box center [977, 781] width 44 height 20
click at [30, 483] on div at bounding box center [30, 492] width 20 height 20
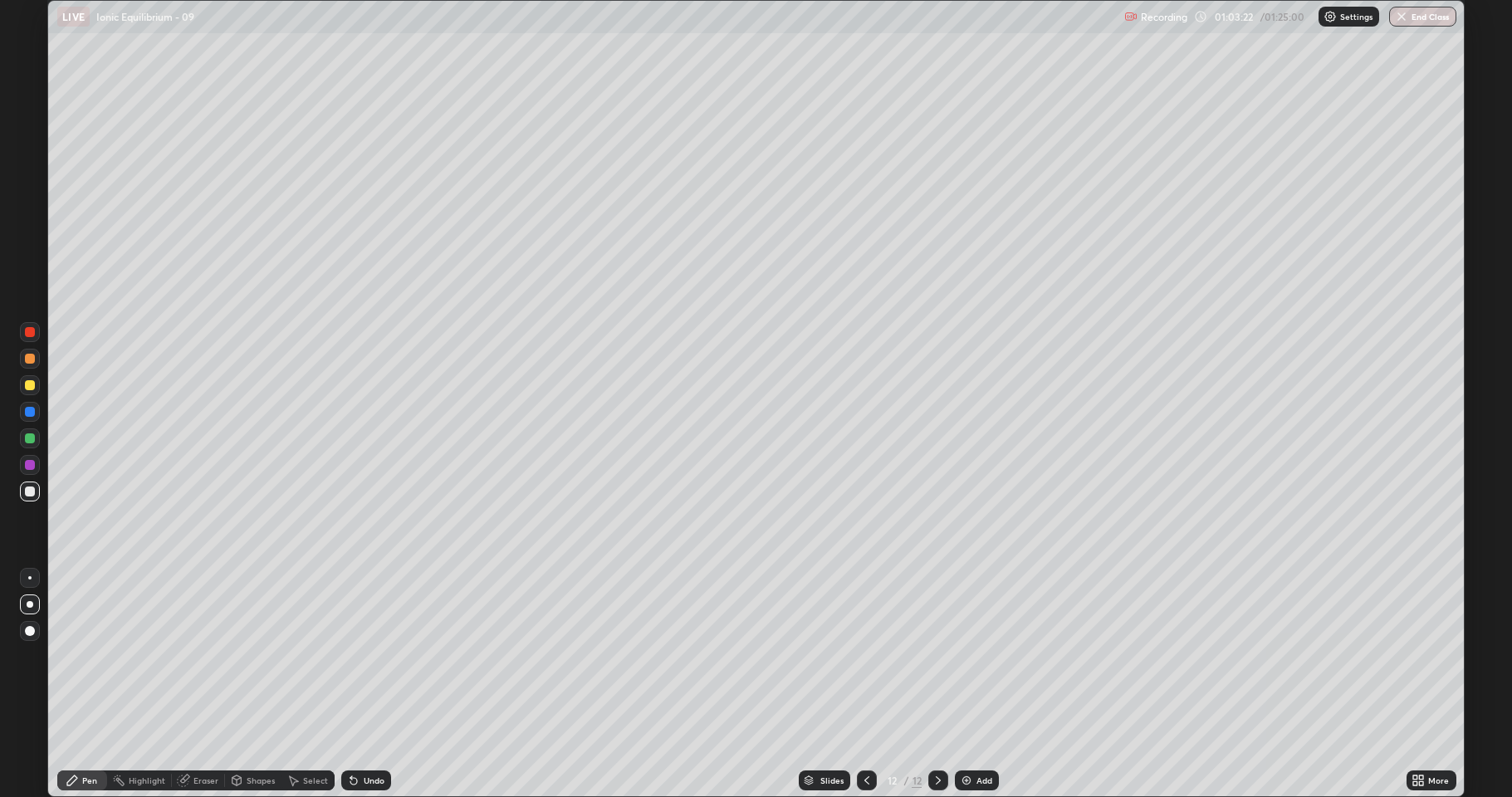
click at [25, 494] on div at bounding box center [30, 492] width 10 height 10
click at [365, 656] on div "Undo" at bounding box center [366, 781] width 50 height 20
click at [359, 656] on div "Undo" at bounding box center [366, 781] width 50 height 20
click at [358, 656] on div "Undo" at bounding box center [366, 781] width 50 height 20
click at [974, 656] on div "Add" at bounding box center [977, 781] width 44 height 20
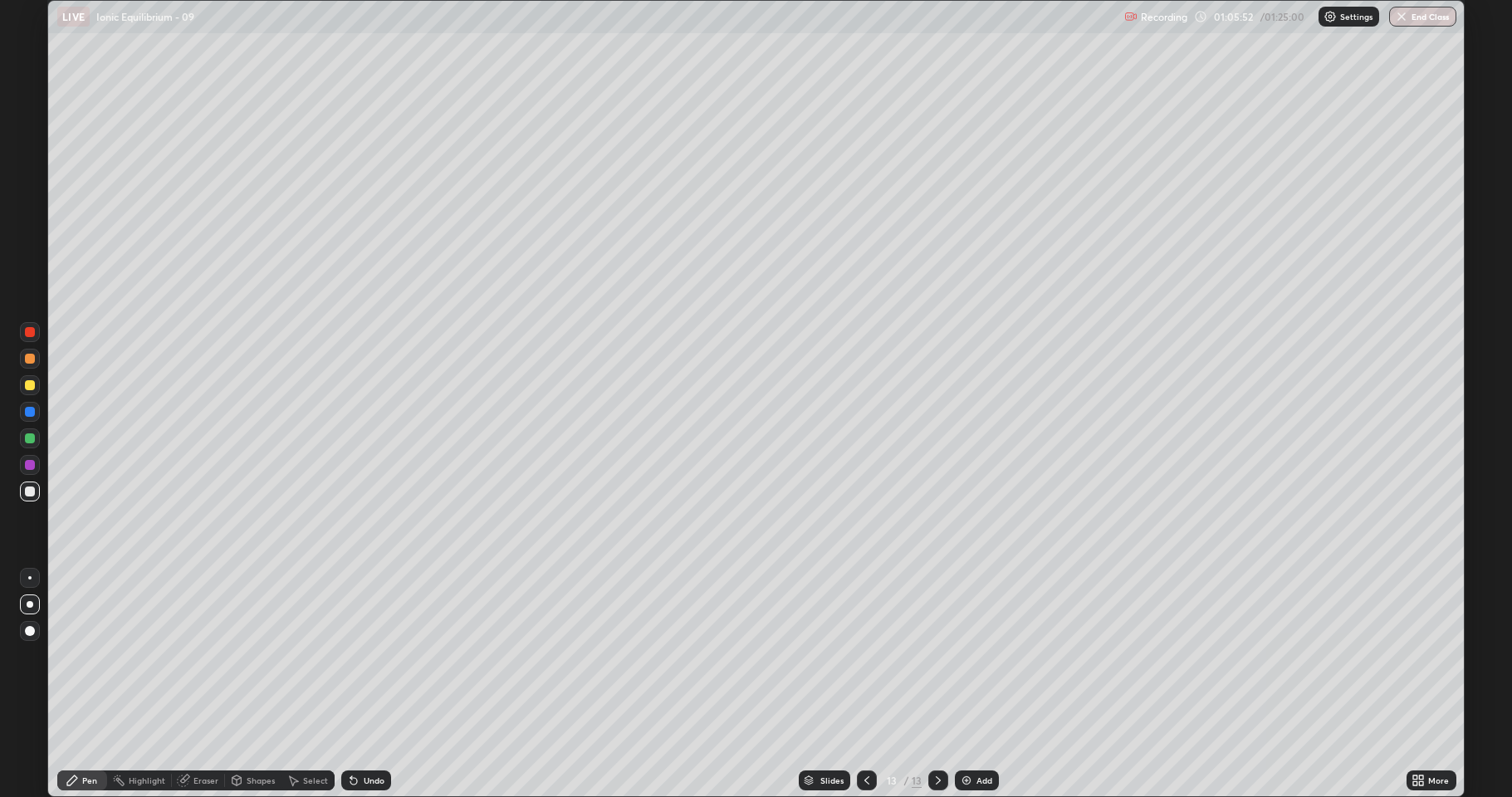
click at [33, 385] on div at bounding box center [30, 385] width 10 height 10
click at [973, 656] on div "Add" at bounding box center [977, 781] width 44 height 20
click at [26, 492] on div at bounding box center [30, 492] width 10 height 10
click at [30, 492] on div at bounding box center [30, 492] width 10 height 10
click at [30, 386] on div at bounding box center [30, 385] width 10 height 10
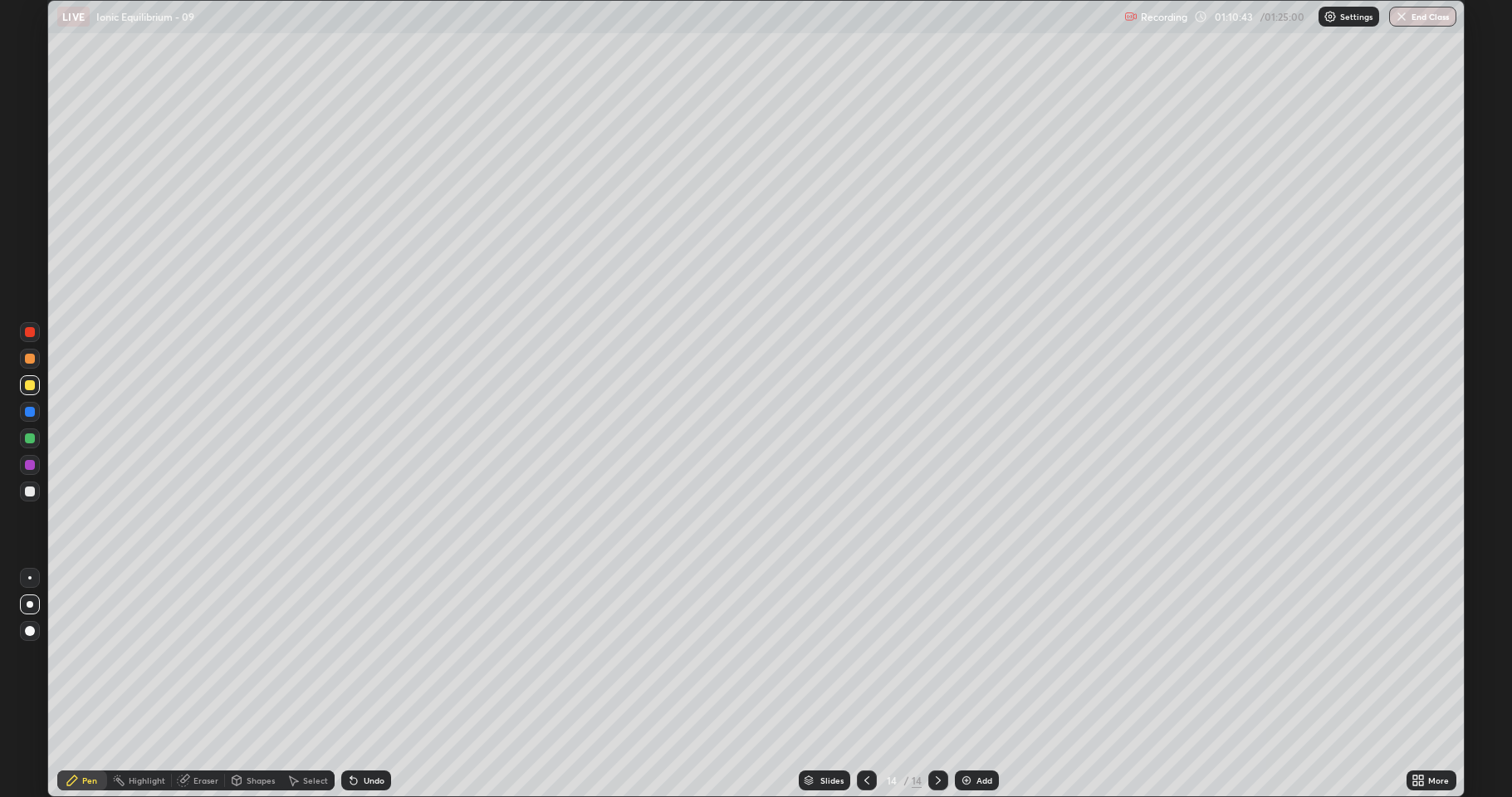
click at [194, 656] on div "Eraser" at bounding box center [205, 781] width 25 height 8
click at [79, 656] on icon at bounding box center [73, 781] width 14 height 14
click at [198, 656] on div "Eraser" at bounding box center [205, 781] width 25 height 8
click at [73, 656] on icon at bounding box center [73, 781] width 10 height 10
click at [977, 656] on div "Add" at bounding box center [984, 781] width 16 height 8
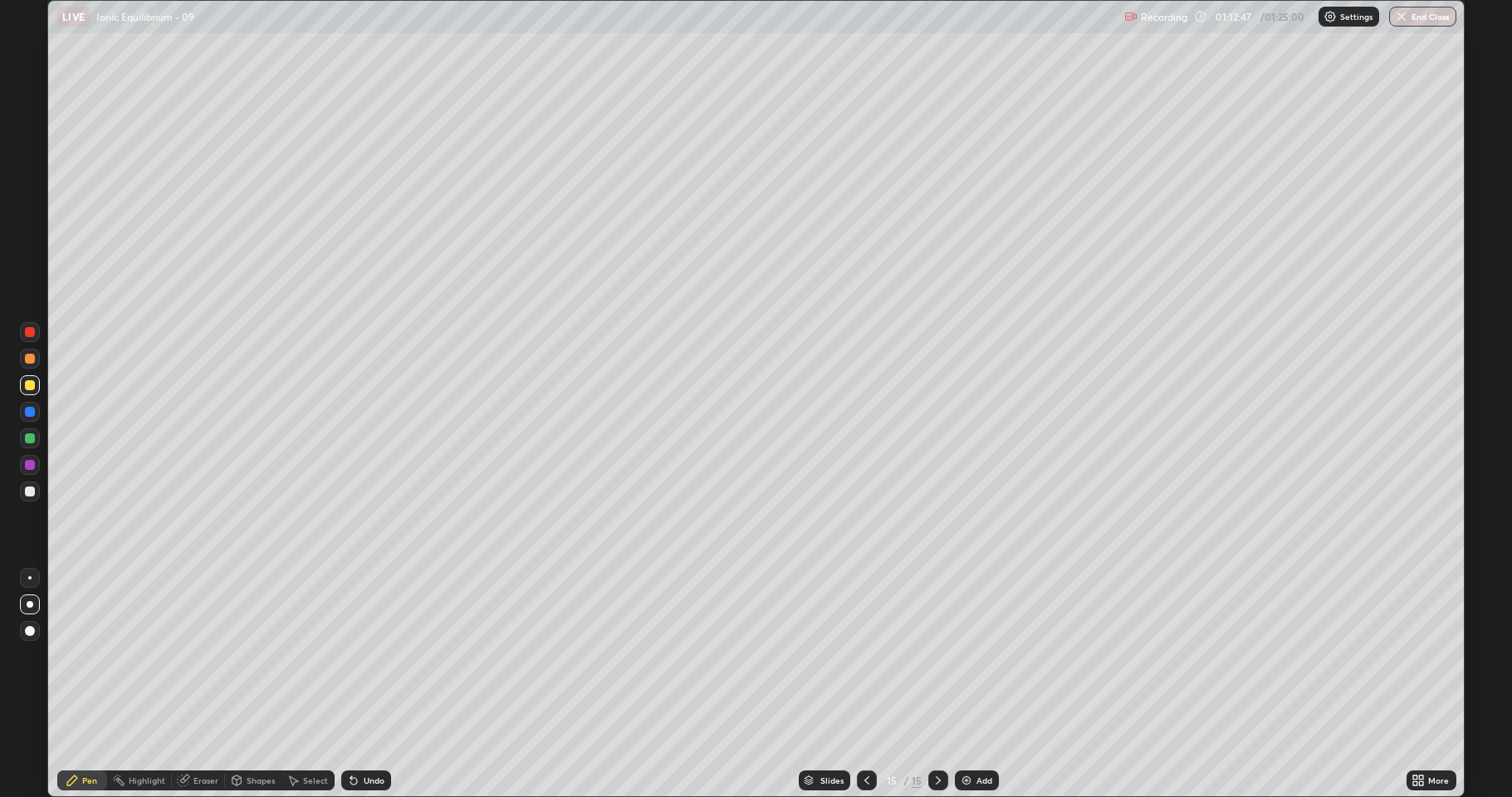
click at [34, 494] on div at bounding box center [30, 492] width 10 height 10
click at [363, 656] on div "Undo" at bounding box center [374, 781] width 21 height 8
click at [362, 656] on div "Undo" at bounding box center [366, 781] width 50 height 20
click at [363, 656] on div "Undo" at bounding box center [374, 781] width 21 height 8
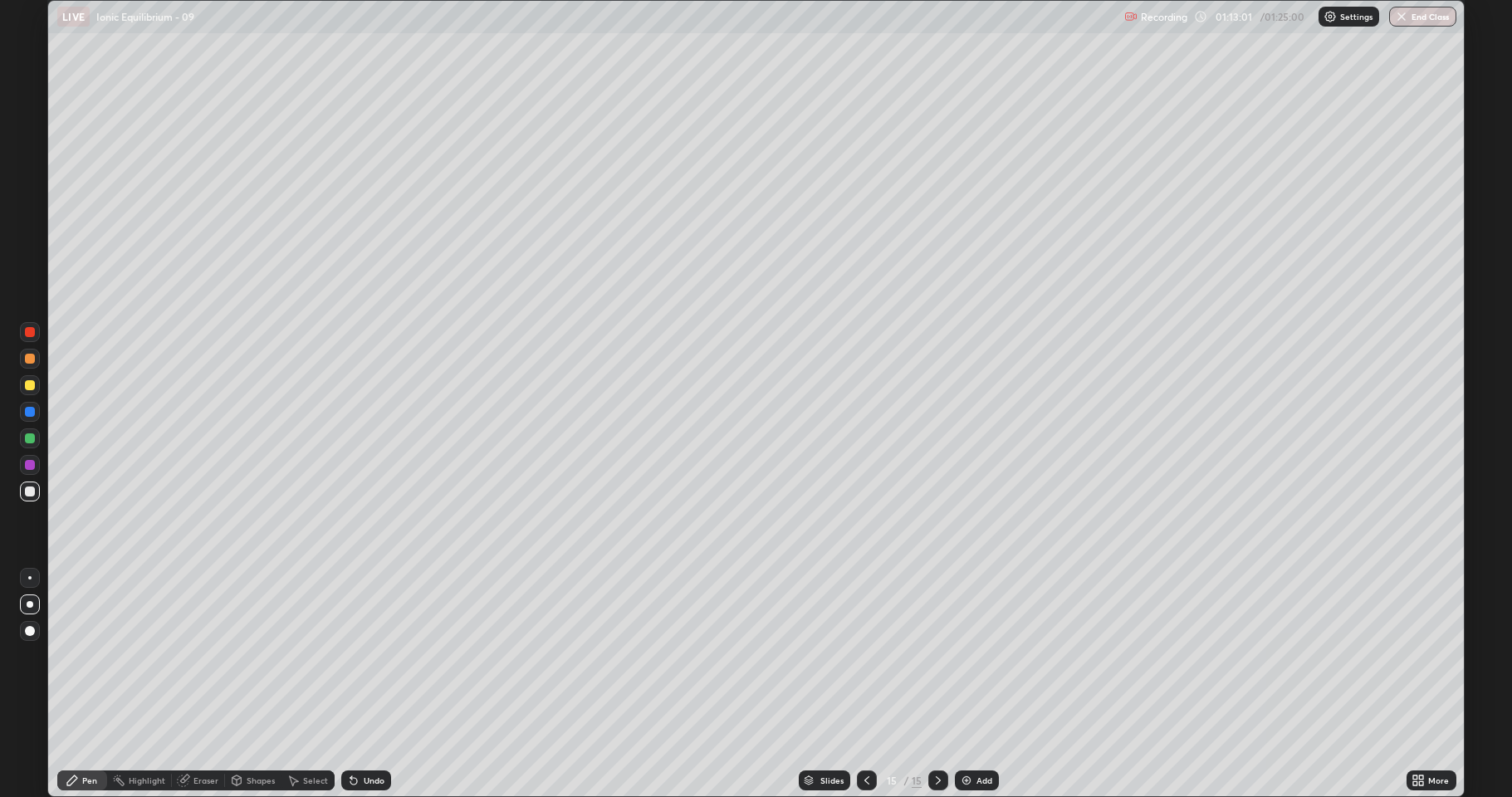
click at [361, 656] on div "Undo" at bounding box center [366, 781] width 50 height 20
click at [360, 656] on div "Undo" at bounding box center [366, 781] width 50 height 20
click at [357, 656] on icon at bounding box center [354, 781] width 14 height 14
click at [358, 656] on div "Undo" at bounding box center [366, 781] width 50 height 20
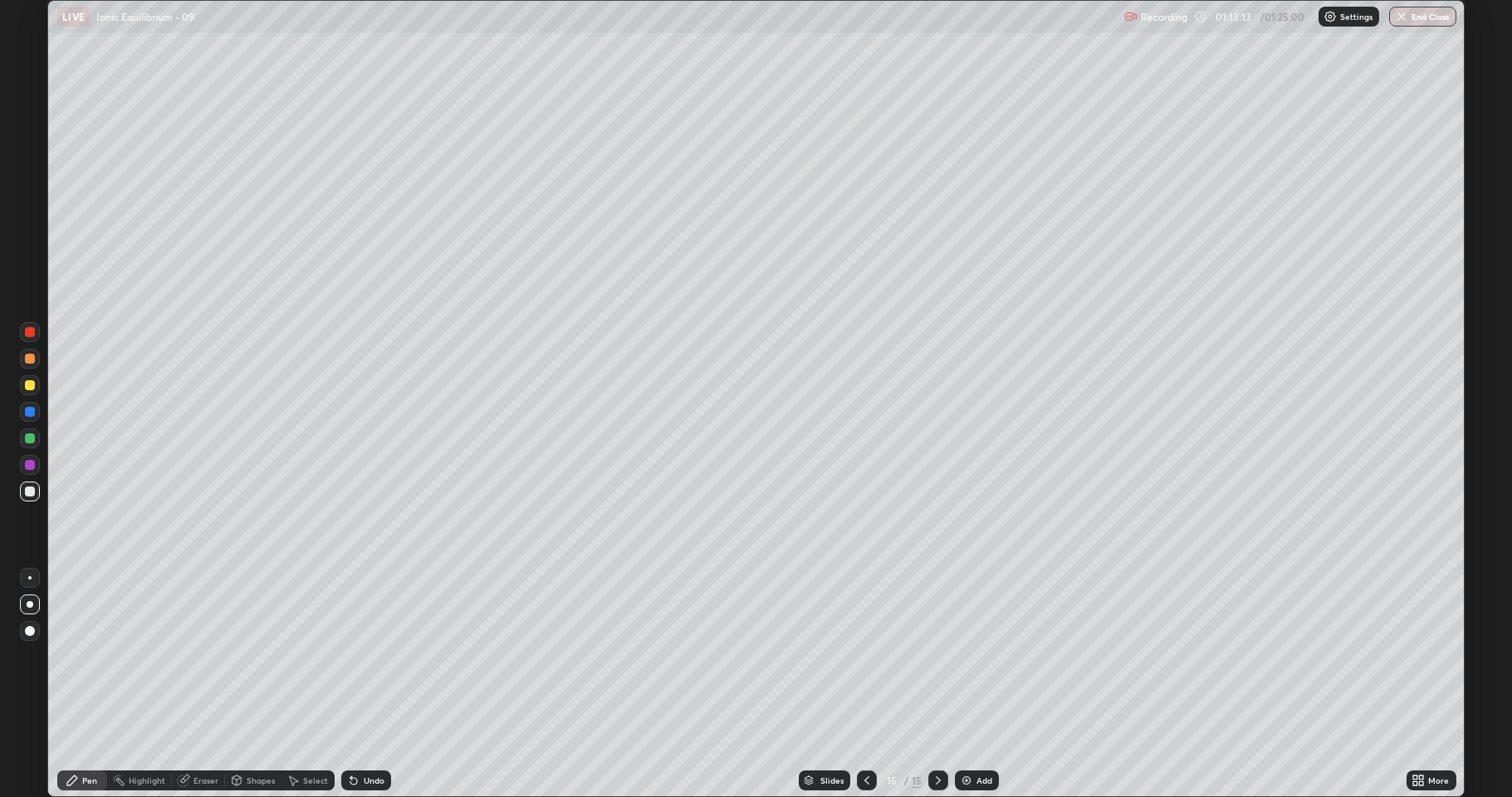
click at [89, 656] on div "Pen" at bounding box center [90, 781] width 15 height 8
click at [30, 492] on div at bounding box center [30, 492] width 10 height 10
click at [30, 385] on div at bounding box center [30, 385] width 10 height 10
click at [358, 656] on div "Undo" at bounding box center [366, 781] width 50 height 20
click at [25, 496] on div at bounding box center [30, 492] width 10 height 10
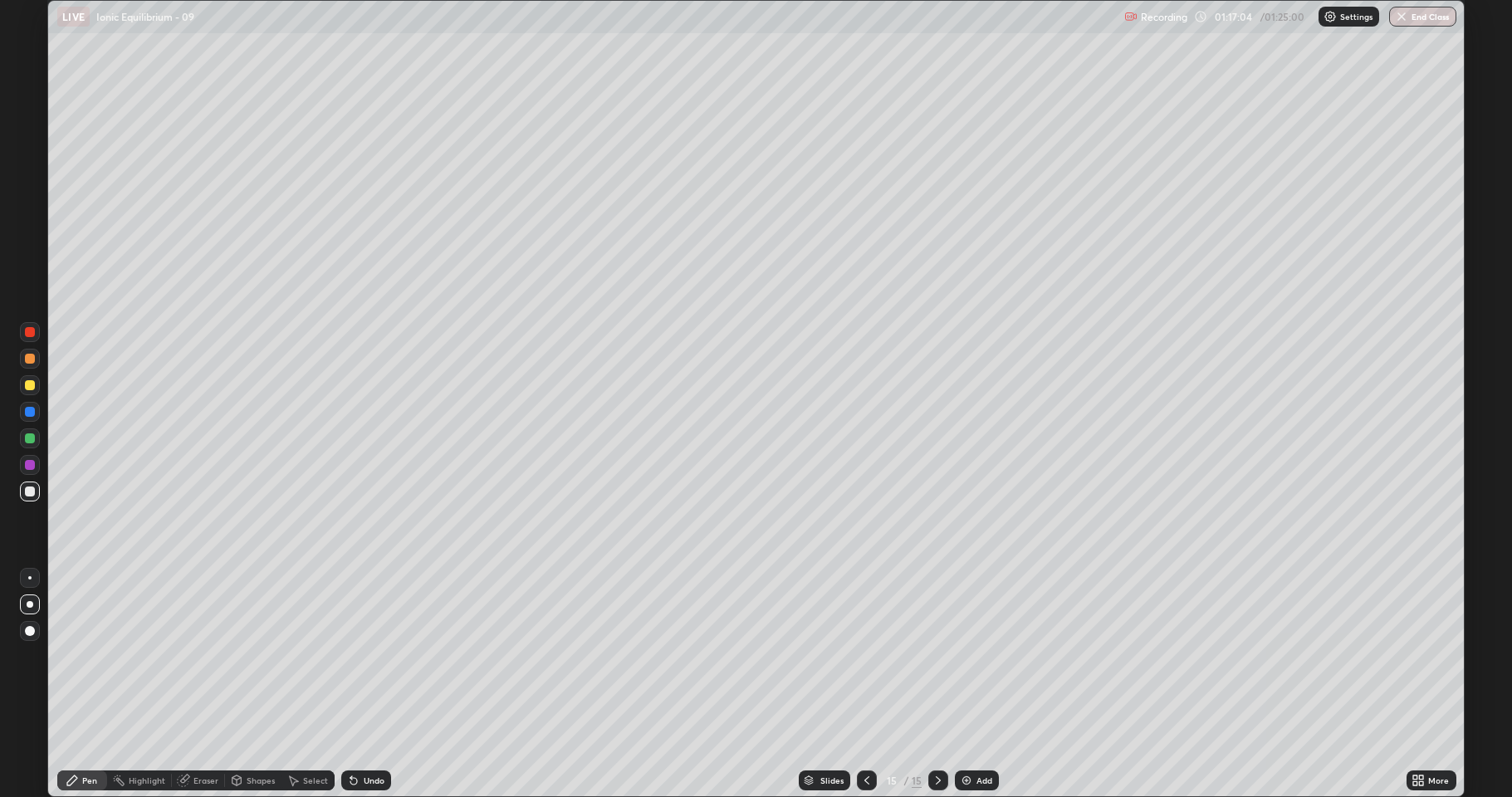
click at [25, 384] on div at bounding box center [30, 385] width 10 height 10
click at [194, 656] on div "Eraser" at bounding box center [205, 781] width 25 height 8
click at [79, 656] on div "Pen" at bounding box center [82, 781] width 50 height 20
click at [976, 656] on div "Add" at bounding box center [984, 781] width 16 height 8
click at [188, 656] on icon at bounding box center [183, 781] width 11 height 11
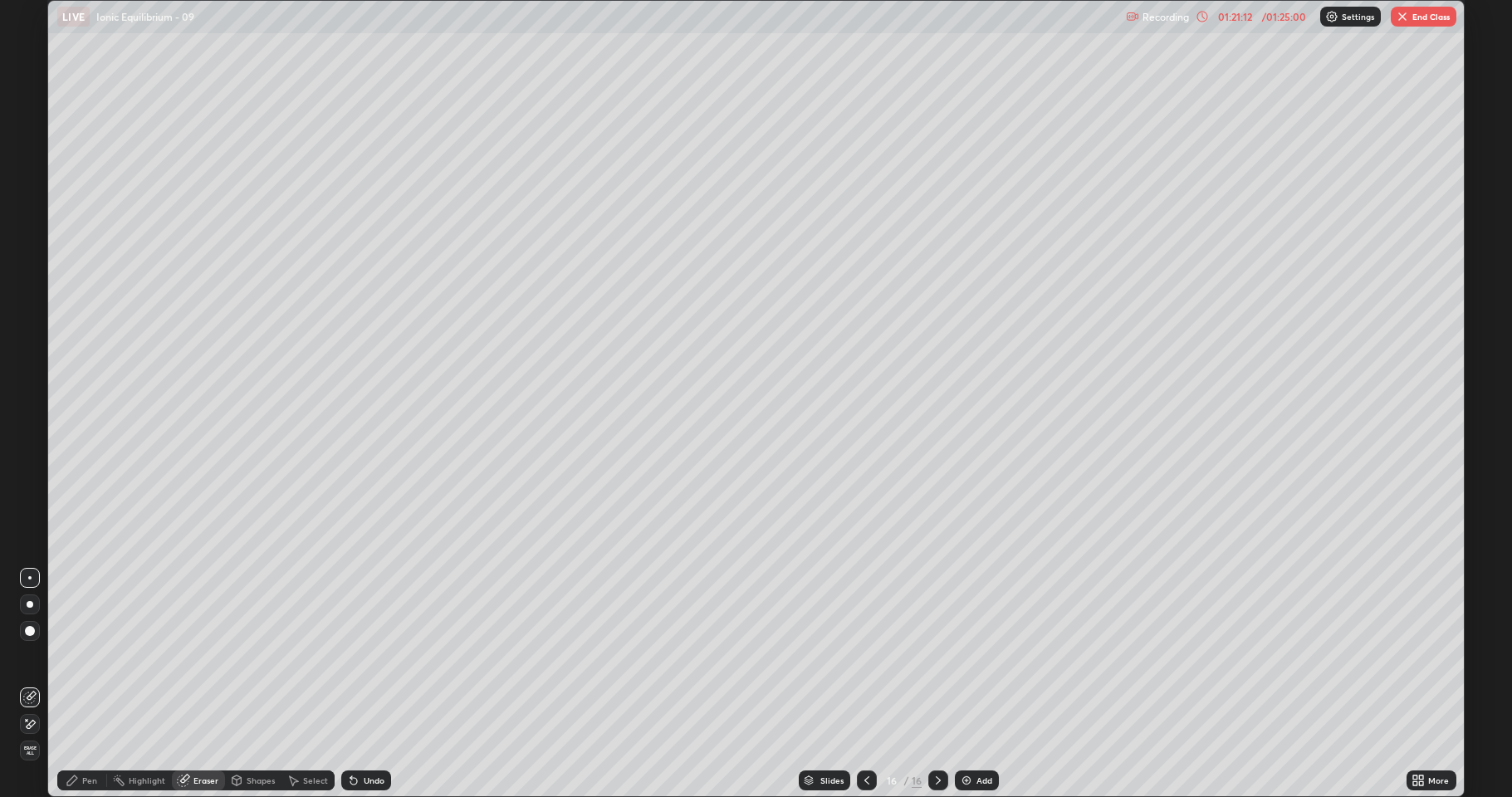
click at [74, 656] on icon at bounding box center [73, 781] width 14 height 14
click at [200, 656] on div "Eraser" at bounding box center [205, 781] width 25 height 8
click at [74, 656] on icon at bounding box center [73, 781] width 14 height 14
click at [866, 656] on icon at bounding box center [867, 781] width 14 height 14
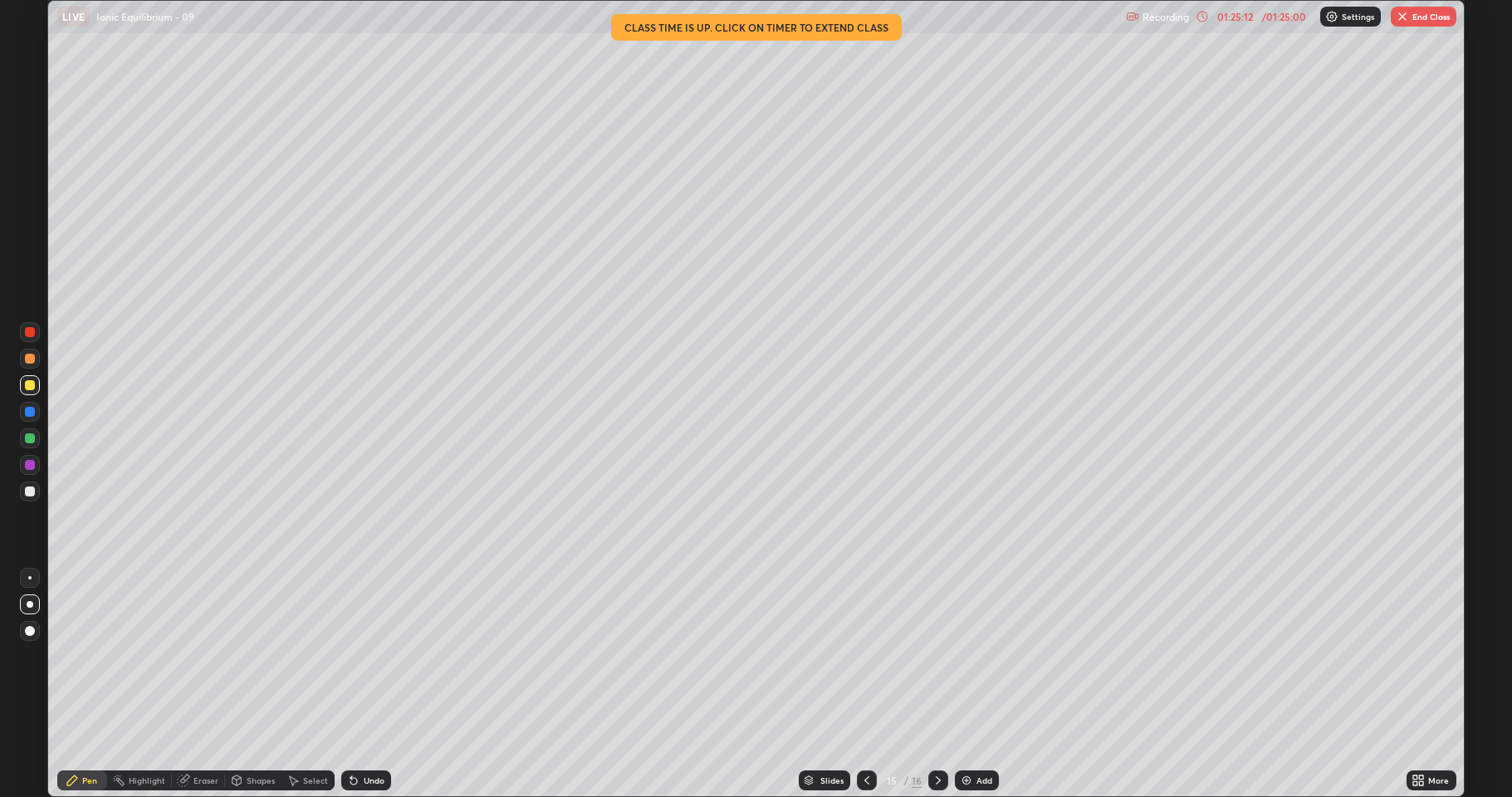
click at [1418, 21] on button "End Class" at bounding box center [1424, 17] width 66 height 20
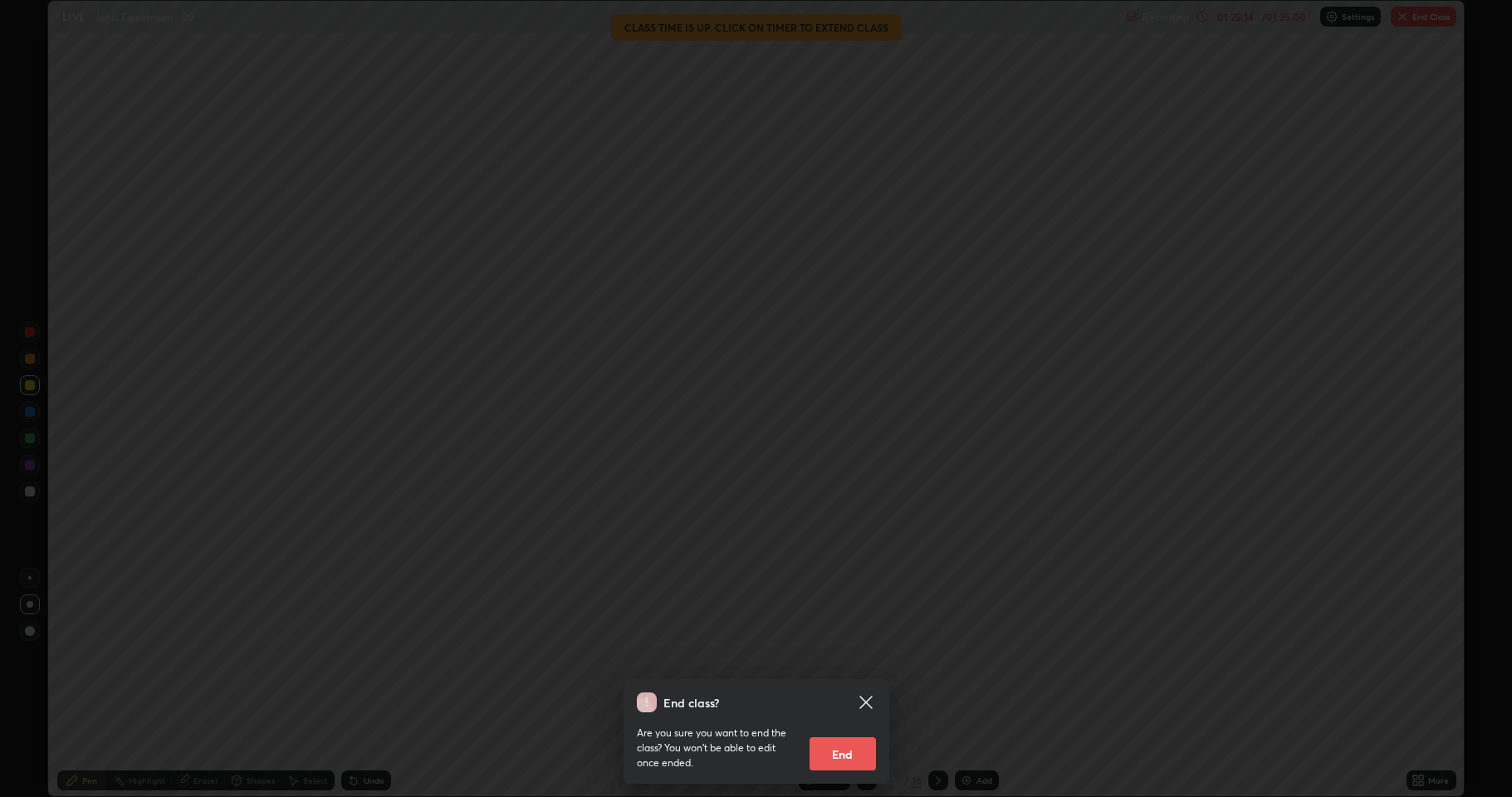
click at [832, 656] on button "End" at bounding box center [843, 753] width 67 height 33
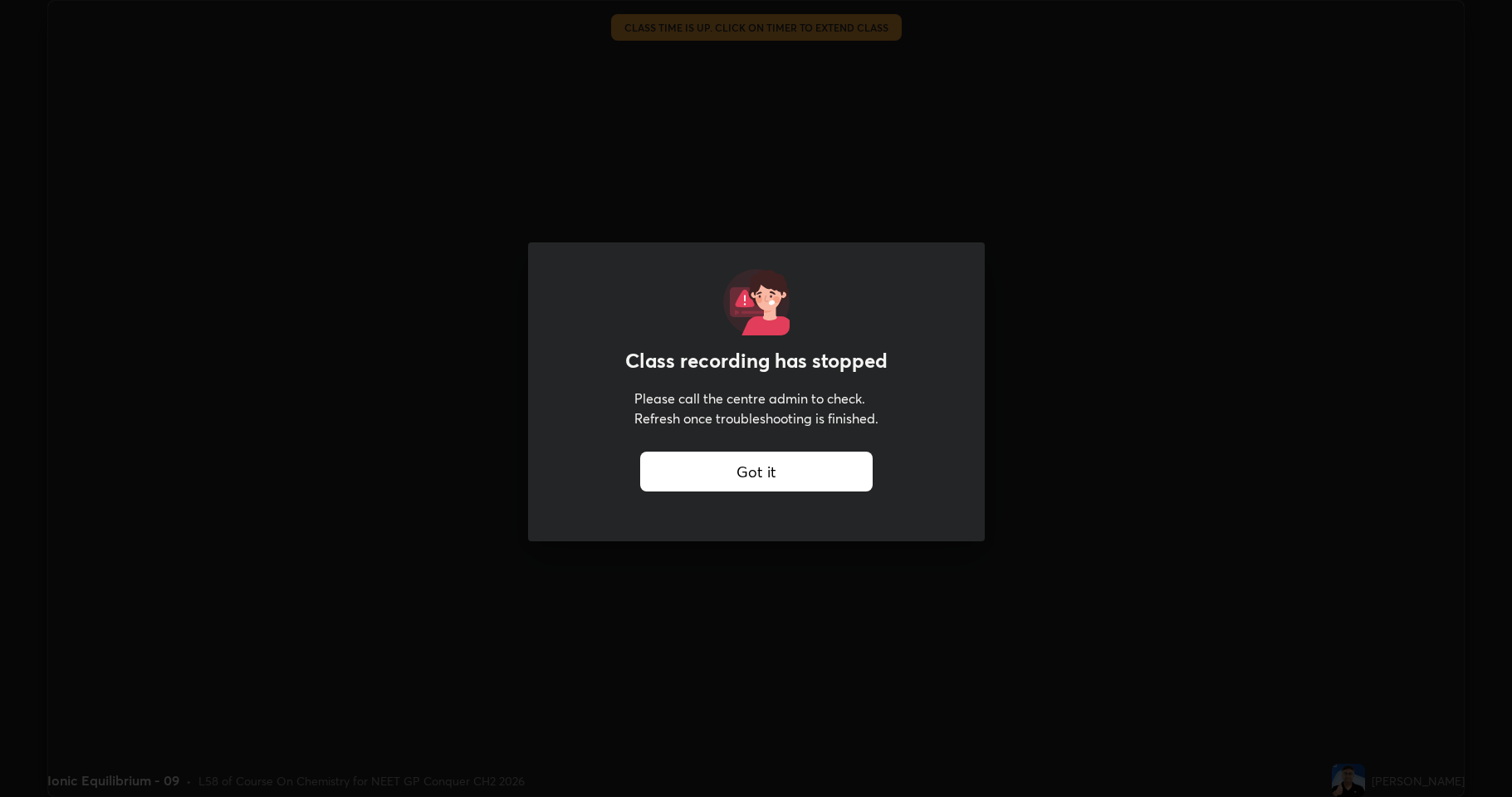
click at [751, 472] on div "Got it" at bounding box center [756, 471] width 232 height 40
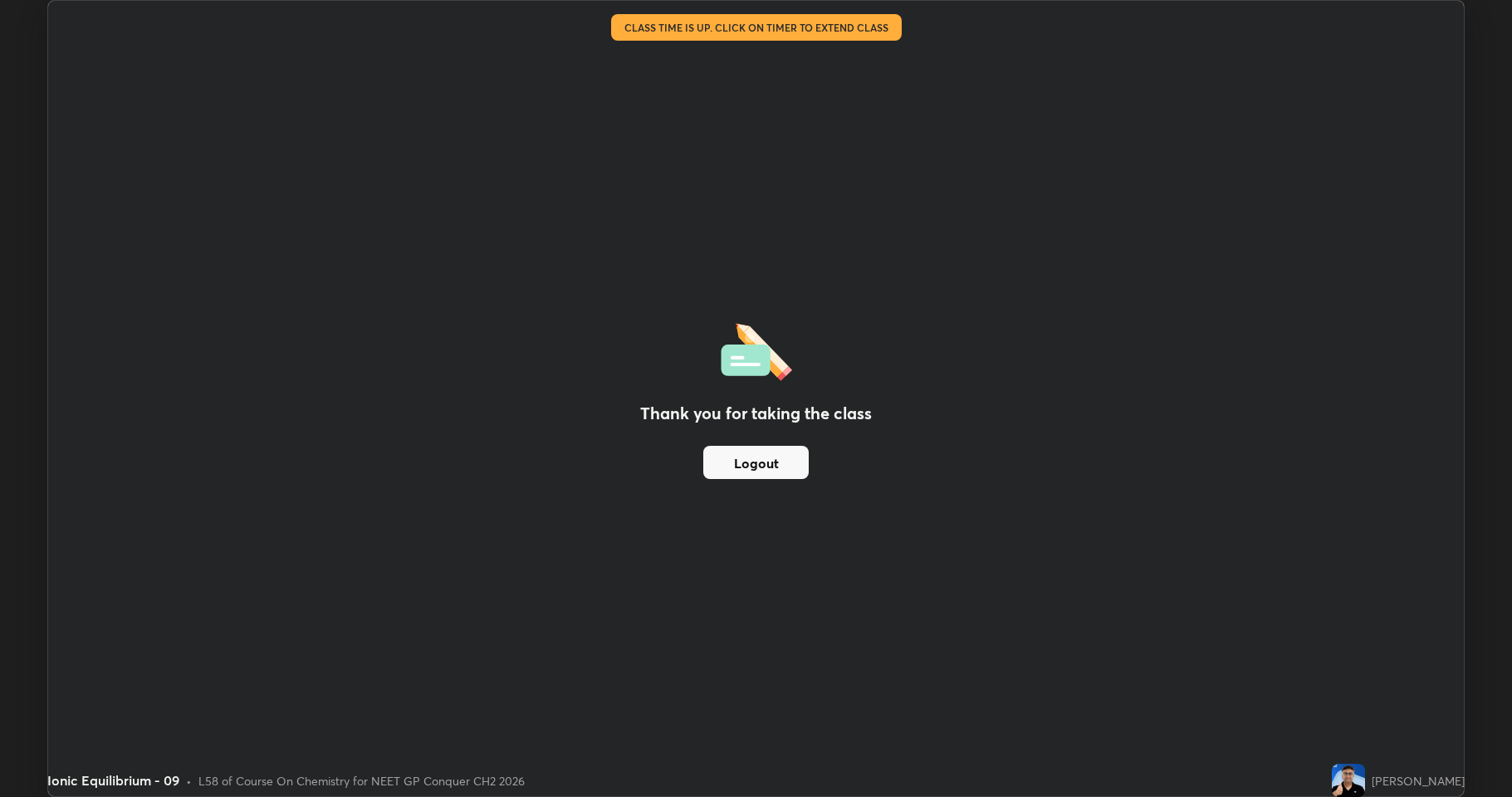
click at [751, 465] on button "Logout" at bounding box center [756, 462] width 106 height 33
click at [694, 482] on div "Thank you for taking the class Logout" at bounding box center [756, 398] width 1416 height 795
